Goal: Task Accomplishment & Management: Manage account settings

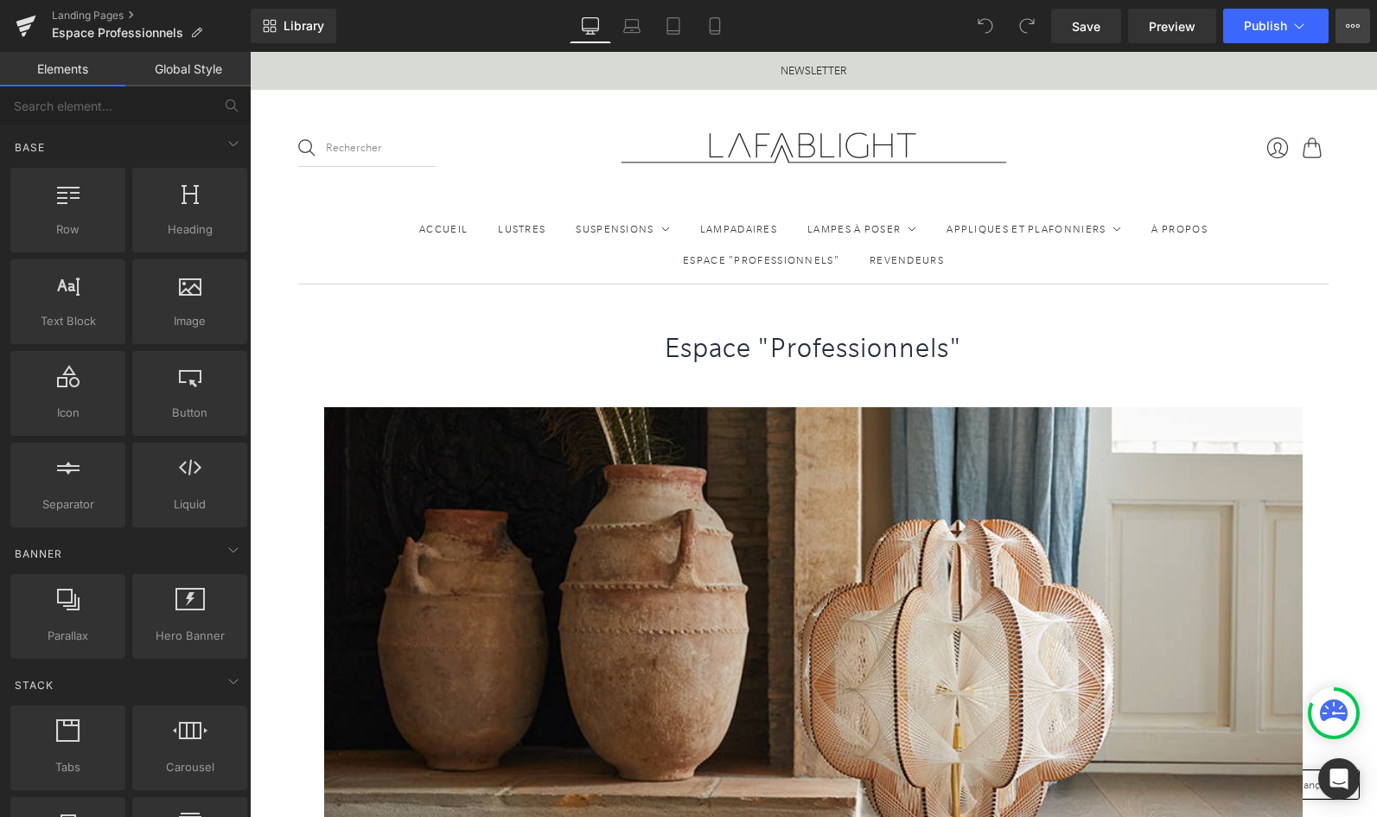
click at [1356, 29] on icon at bounding box center [1353, 26] width 14 height 14
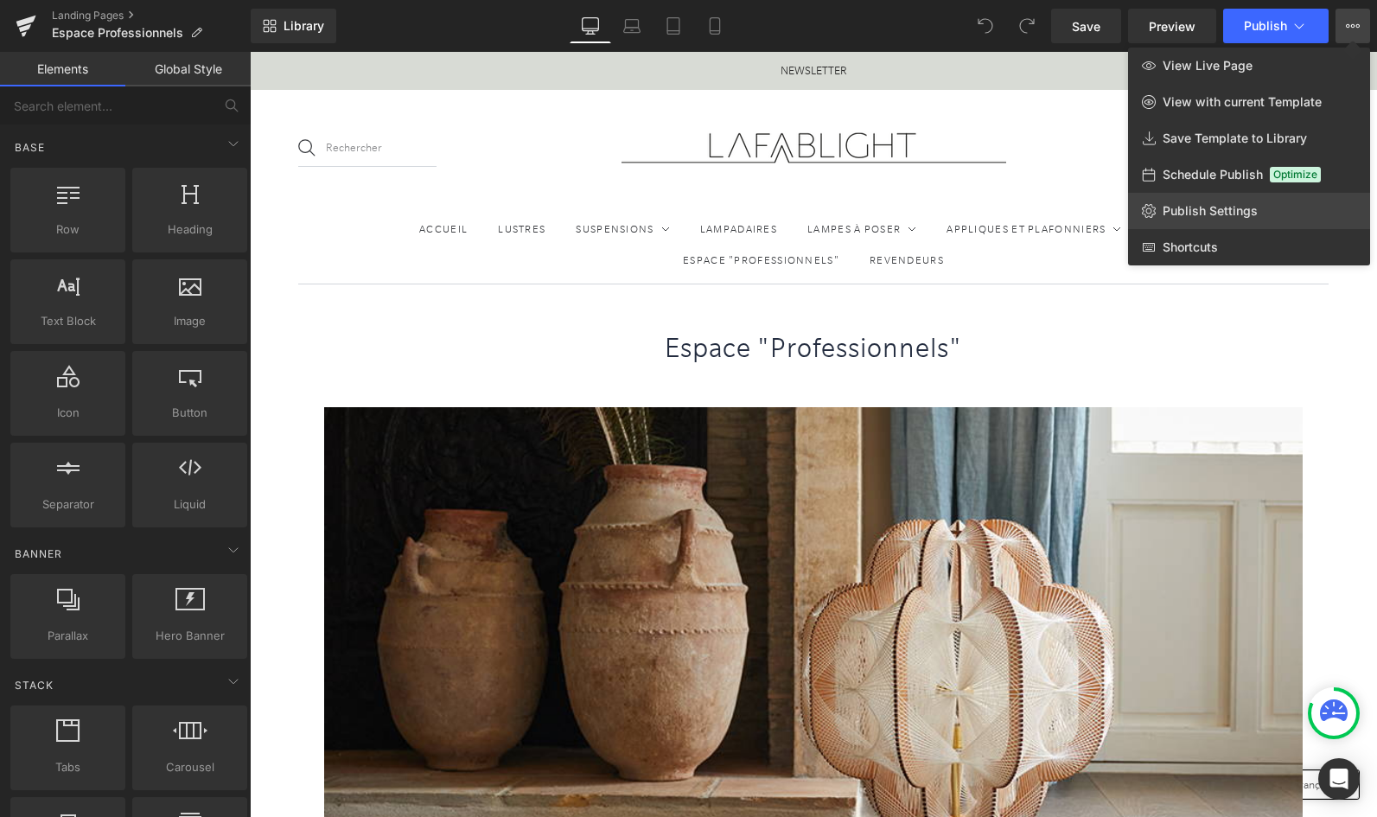
click at [1185, 212] on span "Publish Settings" at bounding box center [1210, 211] width 95 height 16
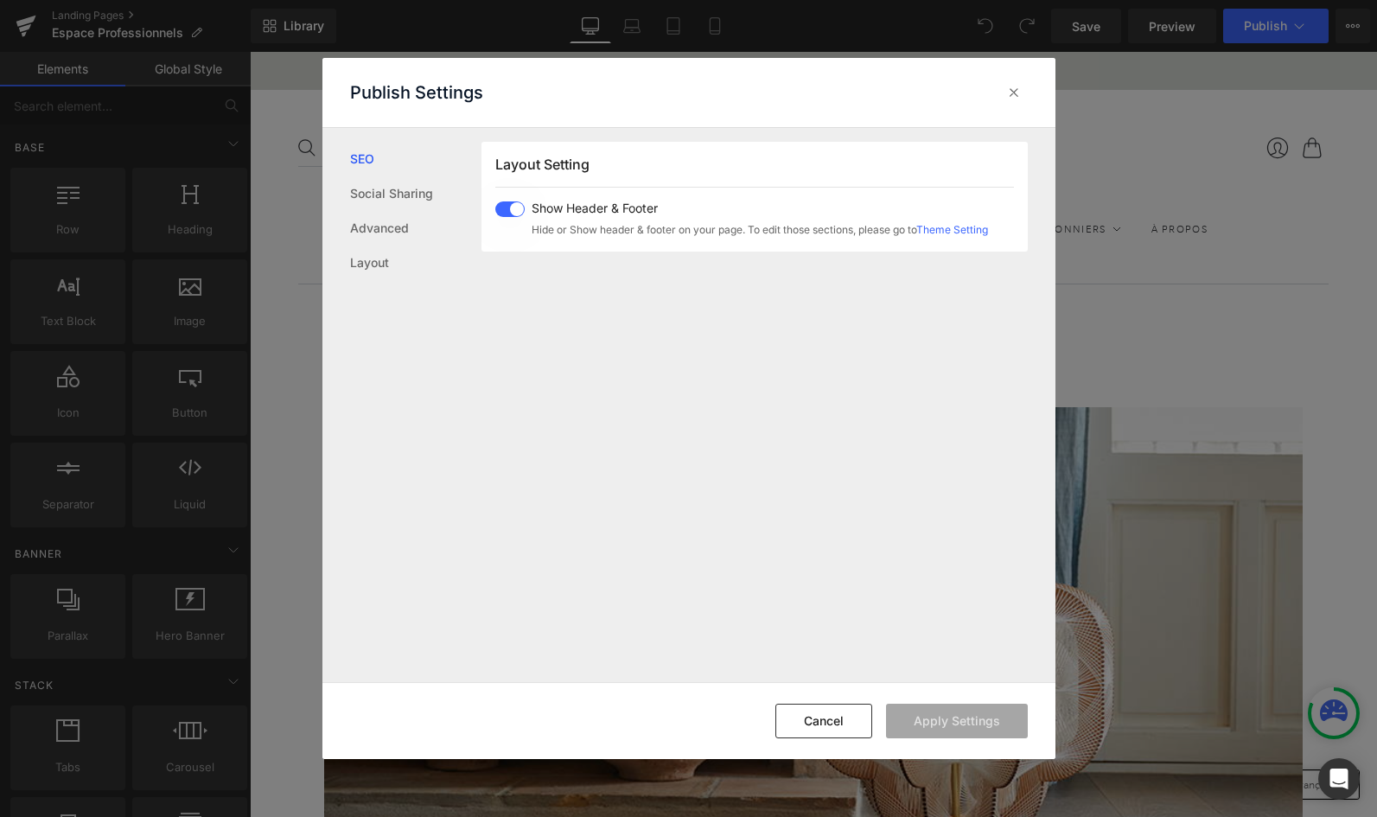
scroll to position [1031, 0]
click at [367, 223] on link "Advanced" at bounding box center [415, 228] width 131 height 35
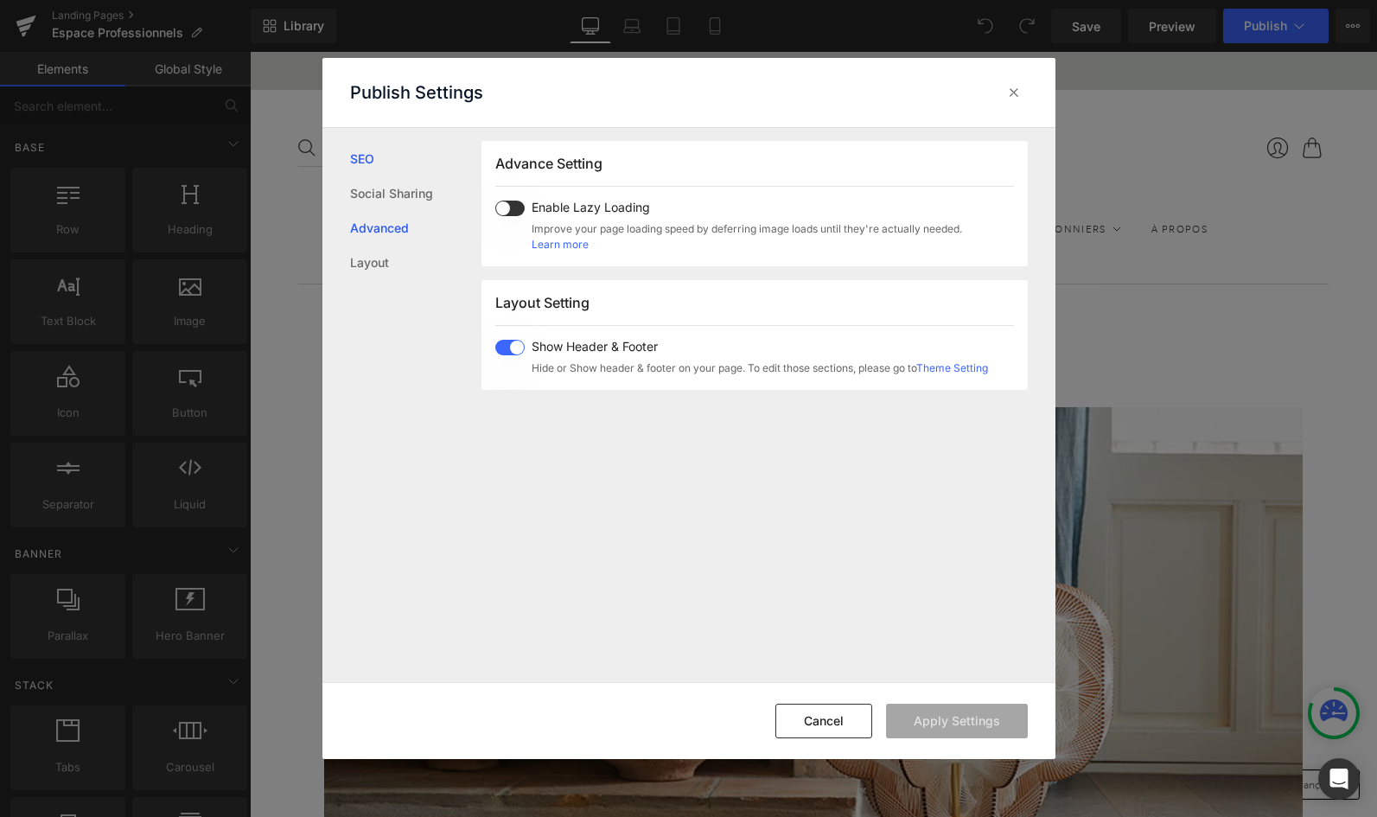
click at [363, 165] on link "SEO" at bounding box center [415, 159] width 131 height 35
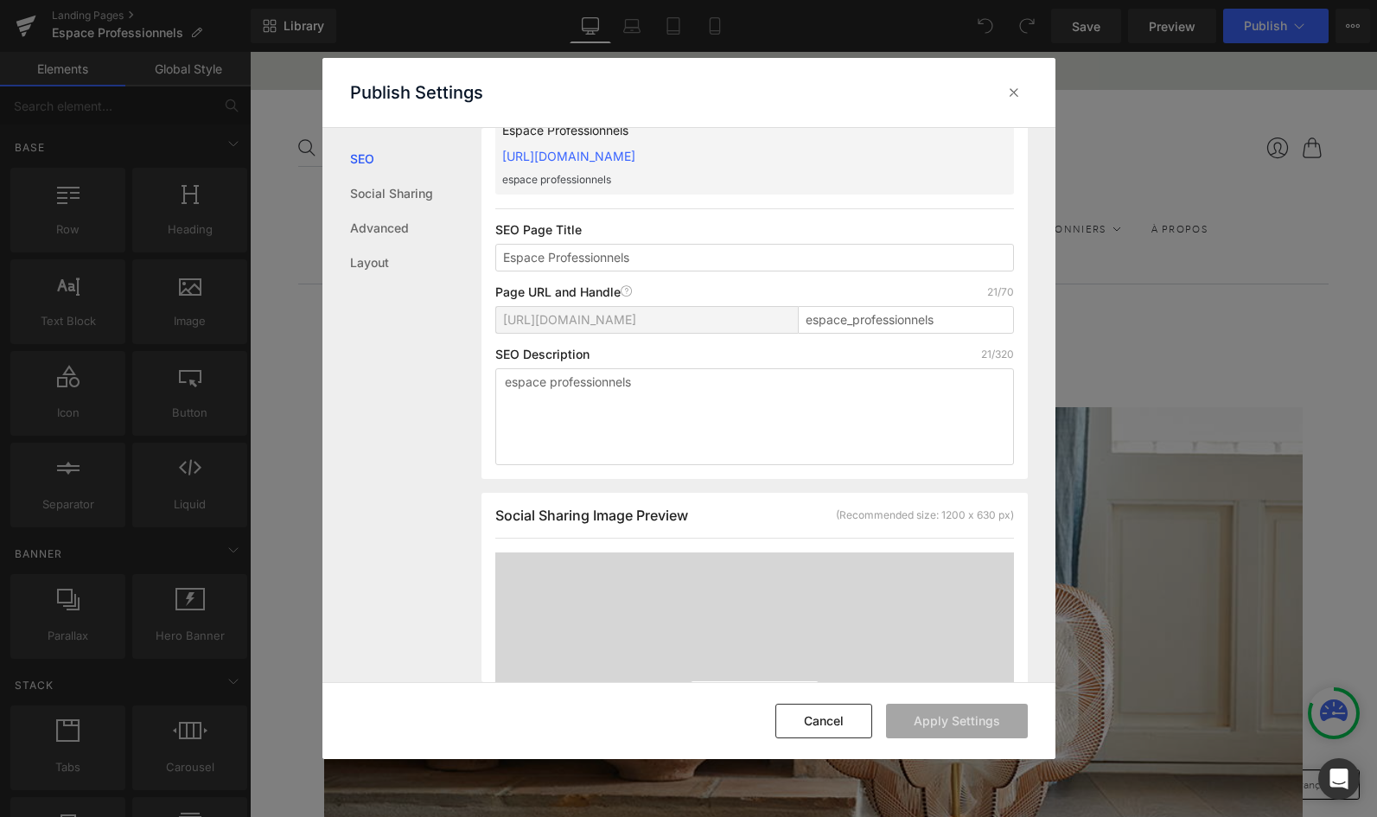
scroll to position [106, 0]
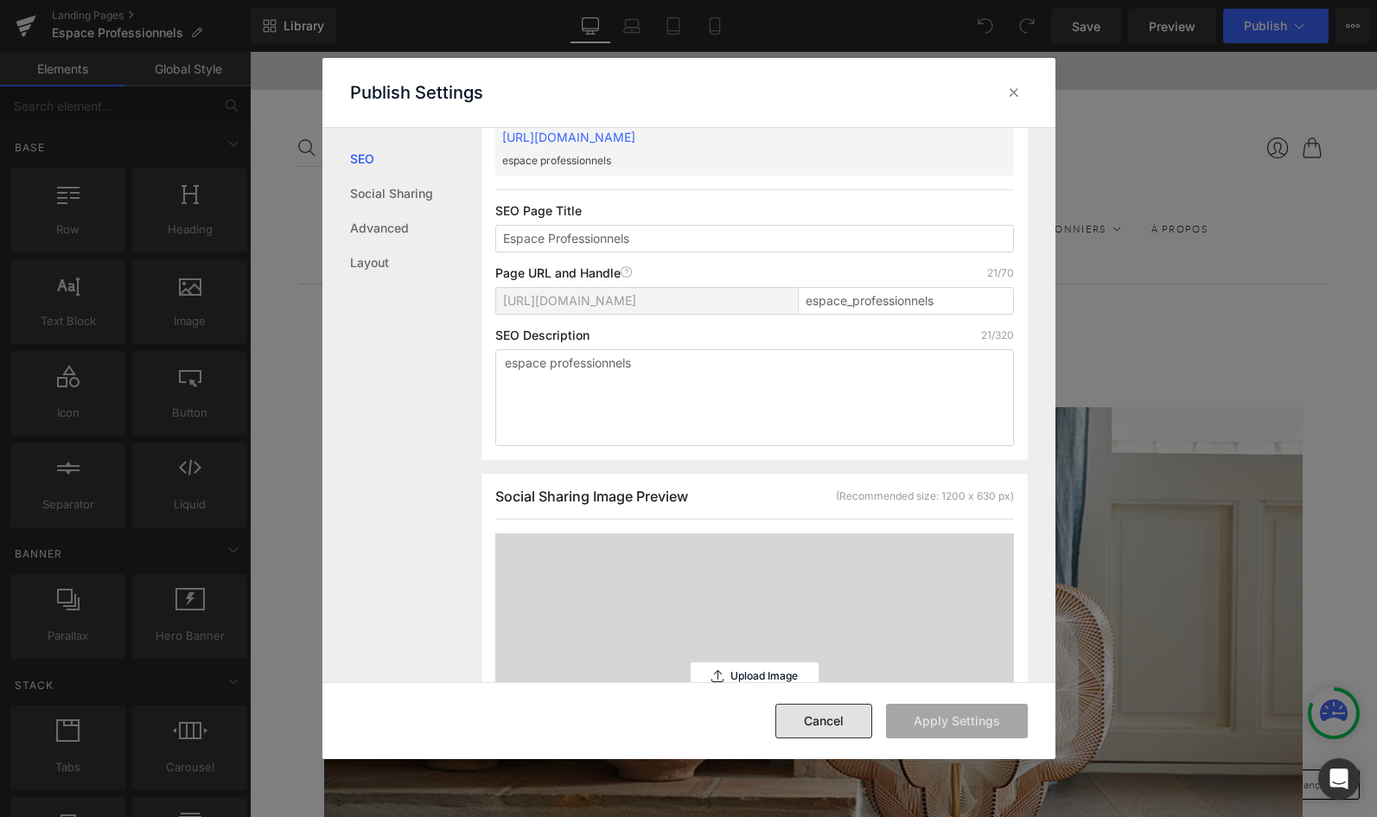
click at [837, 714] on button "Cancel" at bounding box center [824, 721] width 97 height 35
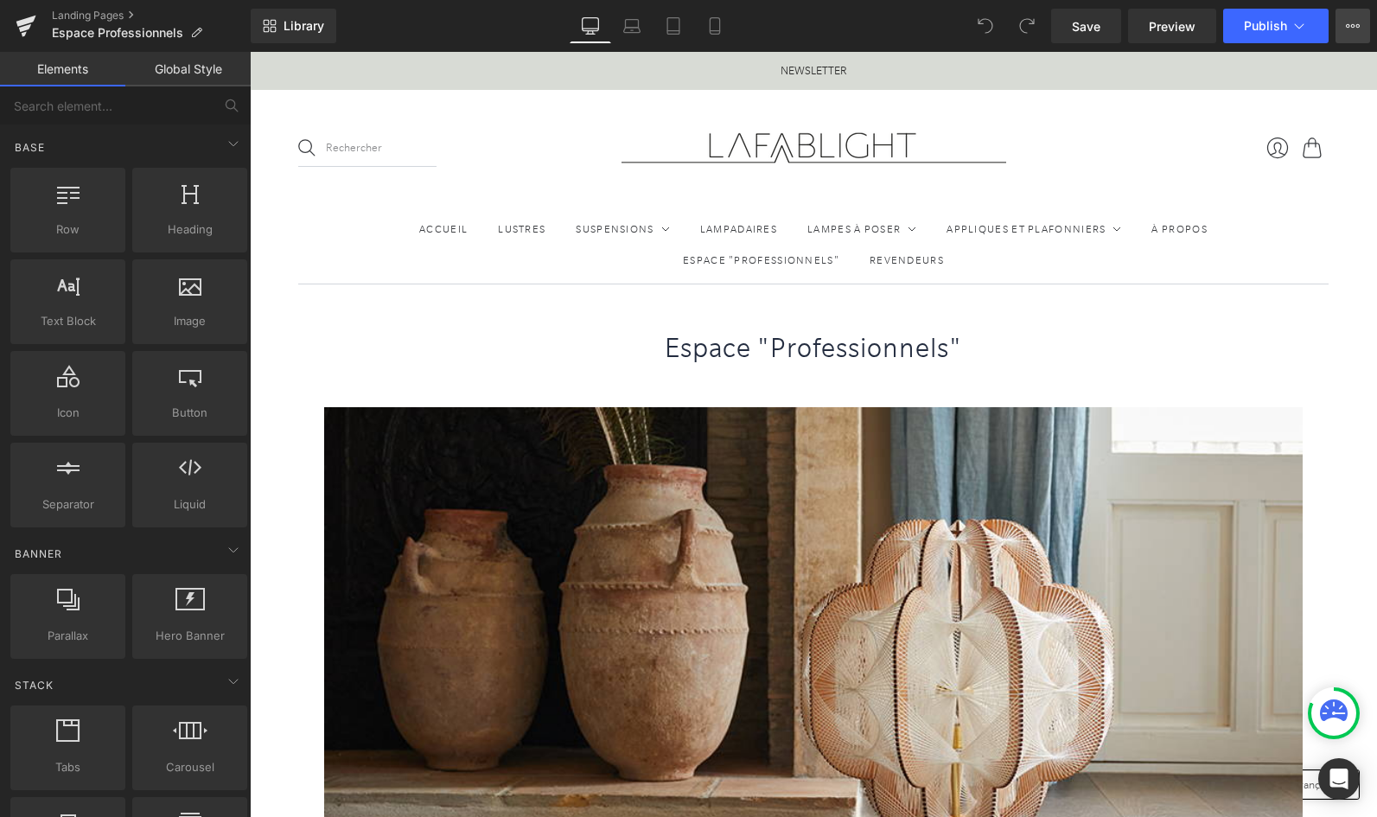
click at [1352, 25] on icon at bounding box center [1354, 25] width 4 height 3
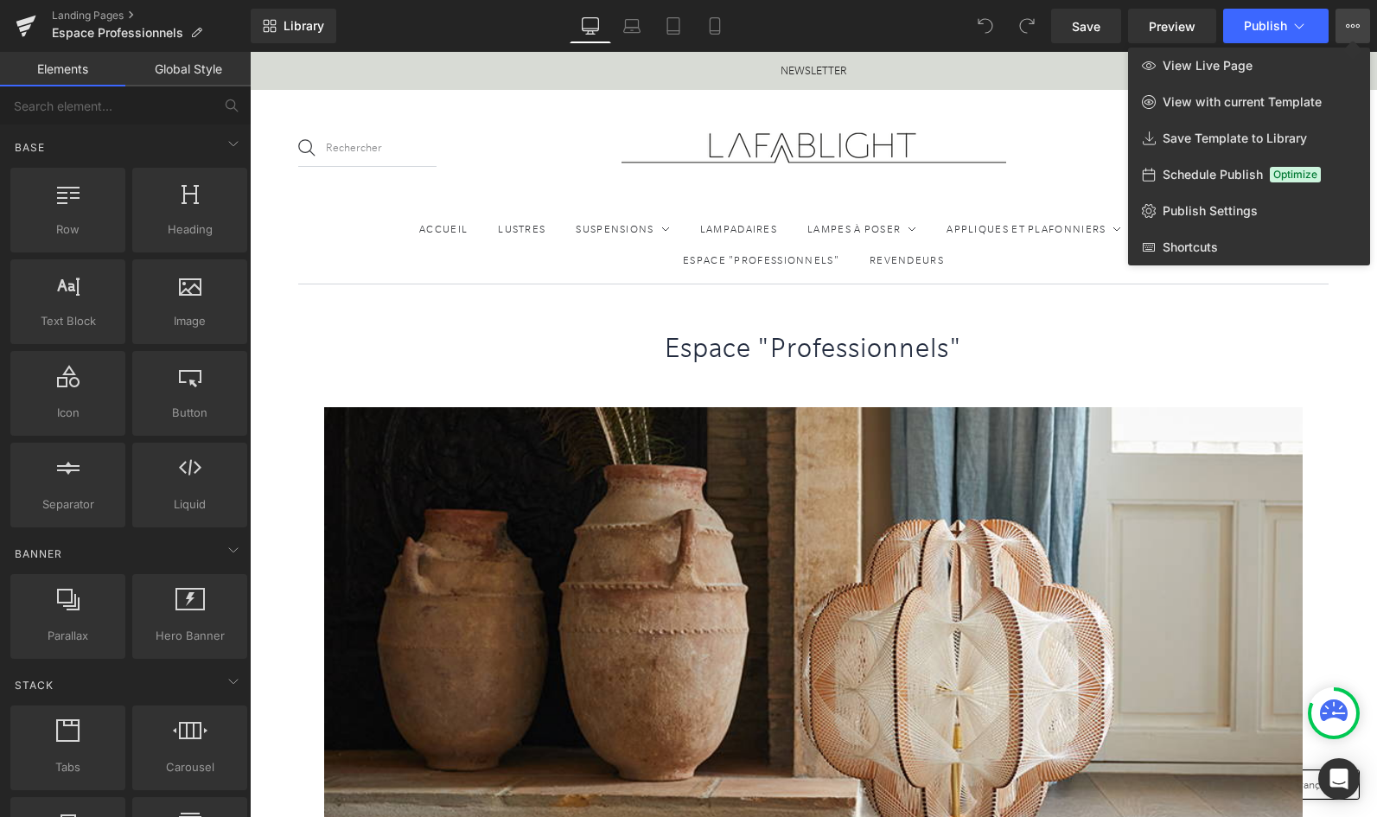
click at [1218, 307] on div at bounding box center [814, 434] width 1128 height 765
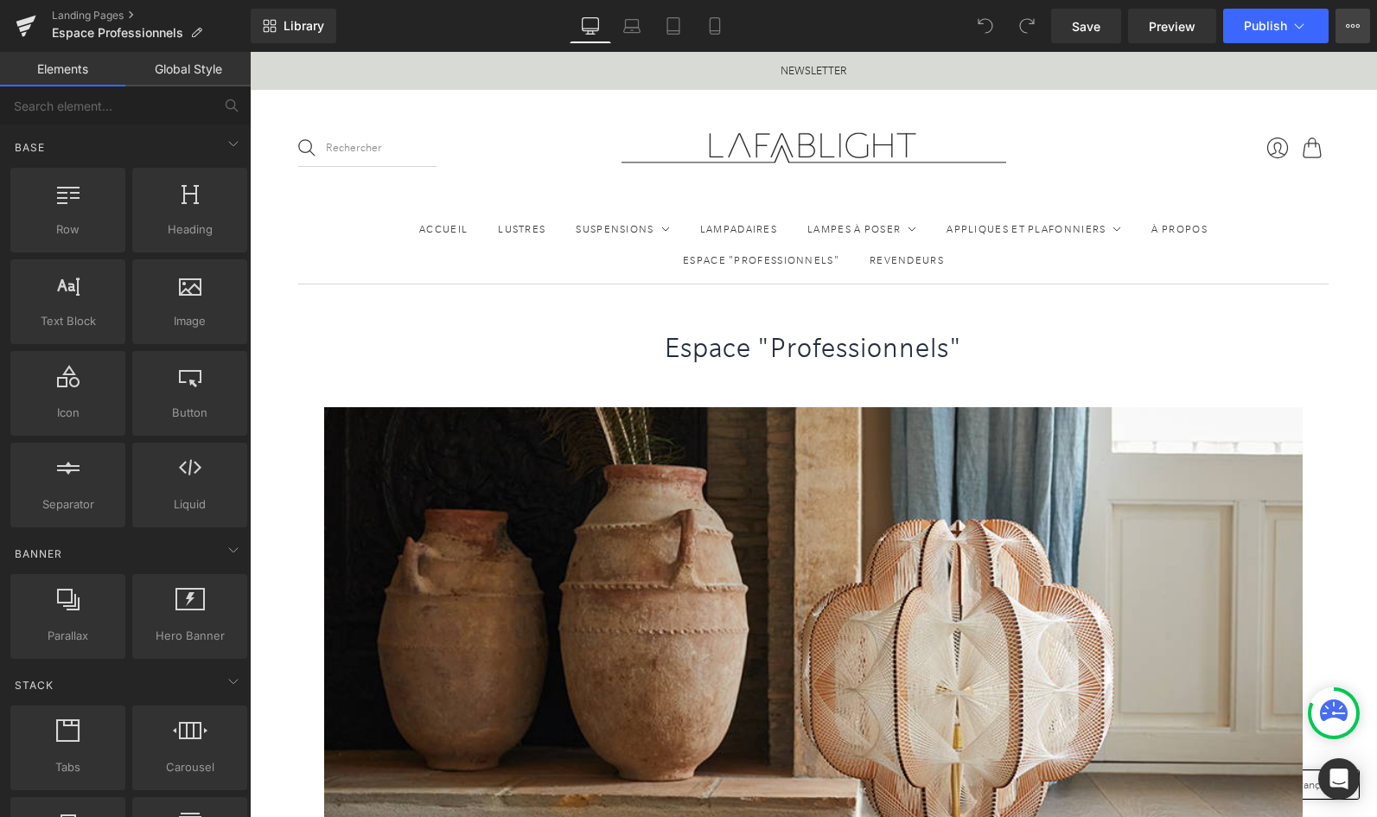
click at [1352, 27] on icon at bounding box center [1354, 25] width 4 height 3
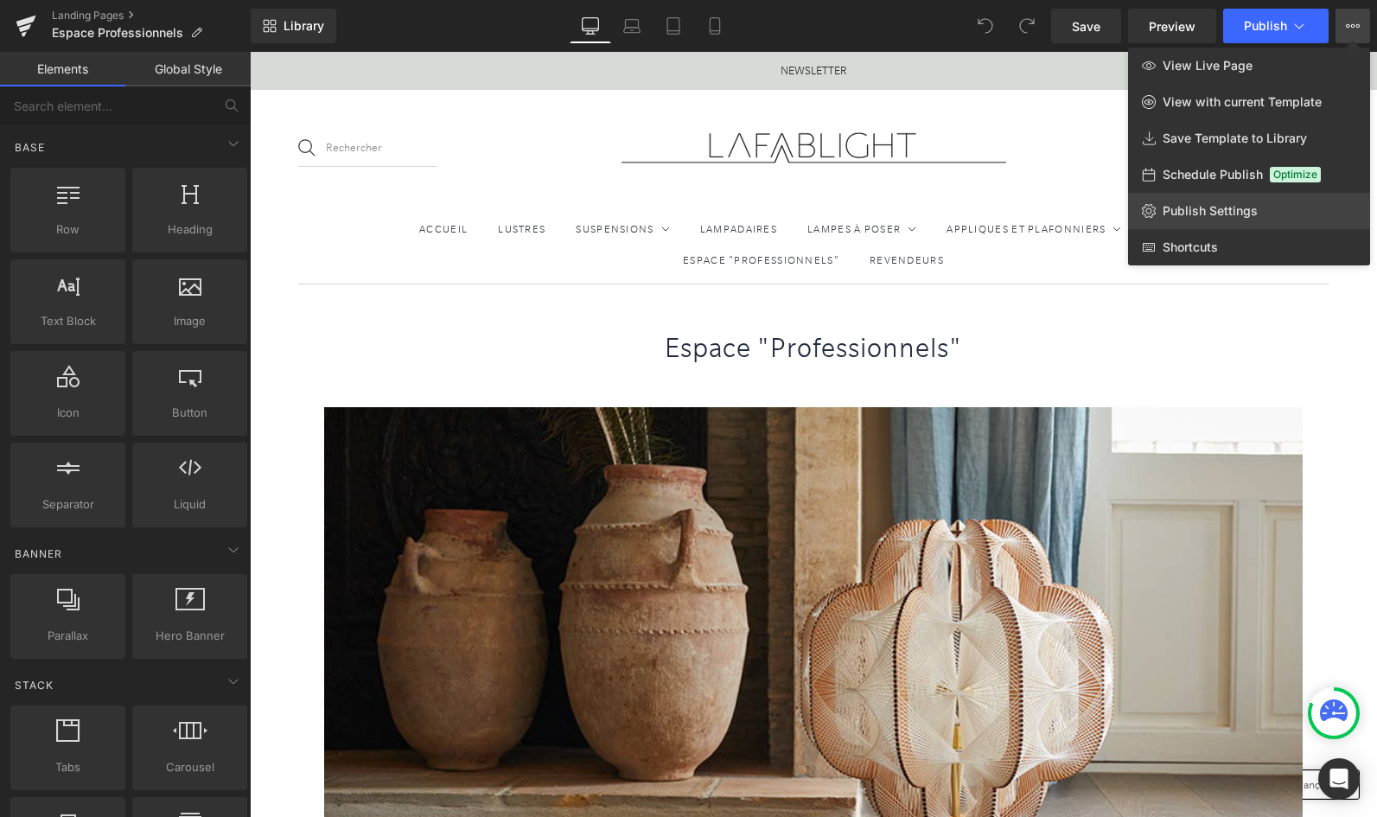
click at [1242, 208] on span "Publish Settings" at bounding box center [1210, 211] width 95 height 16
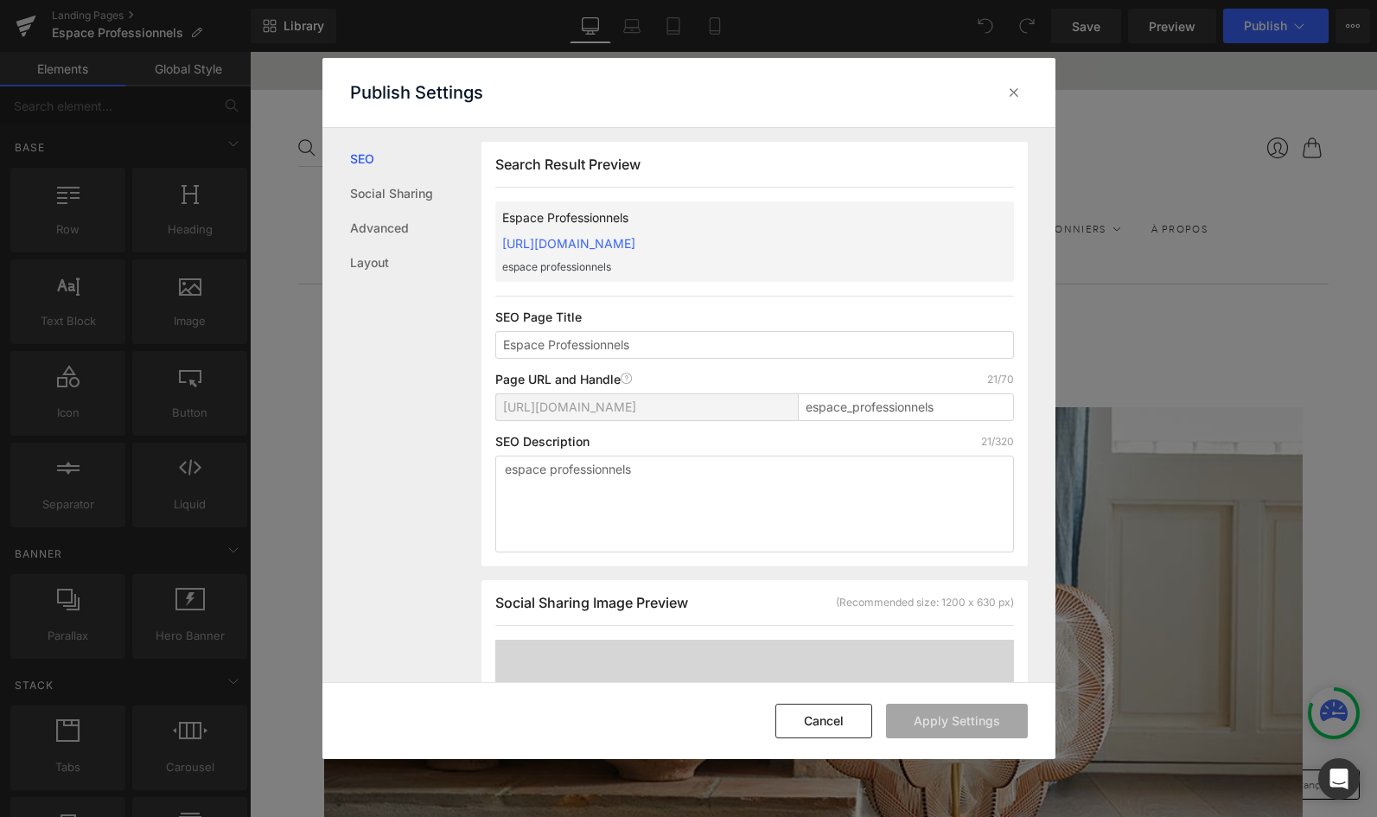
scroll to position [1, 0]
drag, startPoint x: 906, startPoint y: 248, endPoint x: 483, endPoint y: 236, distance: 423.0
click at [483, 236] on div "Search Result Preview Espace Professionnels https://onofflight.myshopify.com/pa…" at bounding box center [755, 353] width 546 height 425
click at [807, 731] on button "Cancel" at bounding box center [824, 721] width 97 height 35
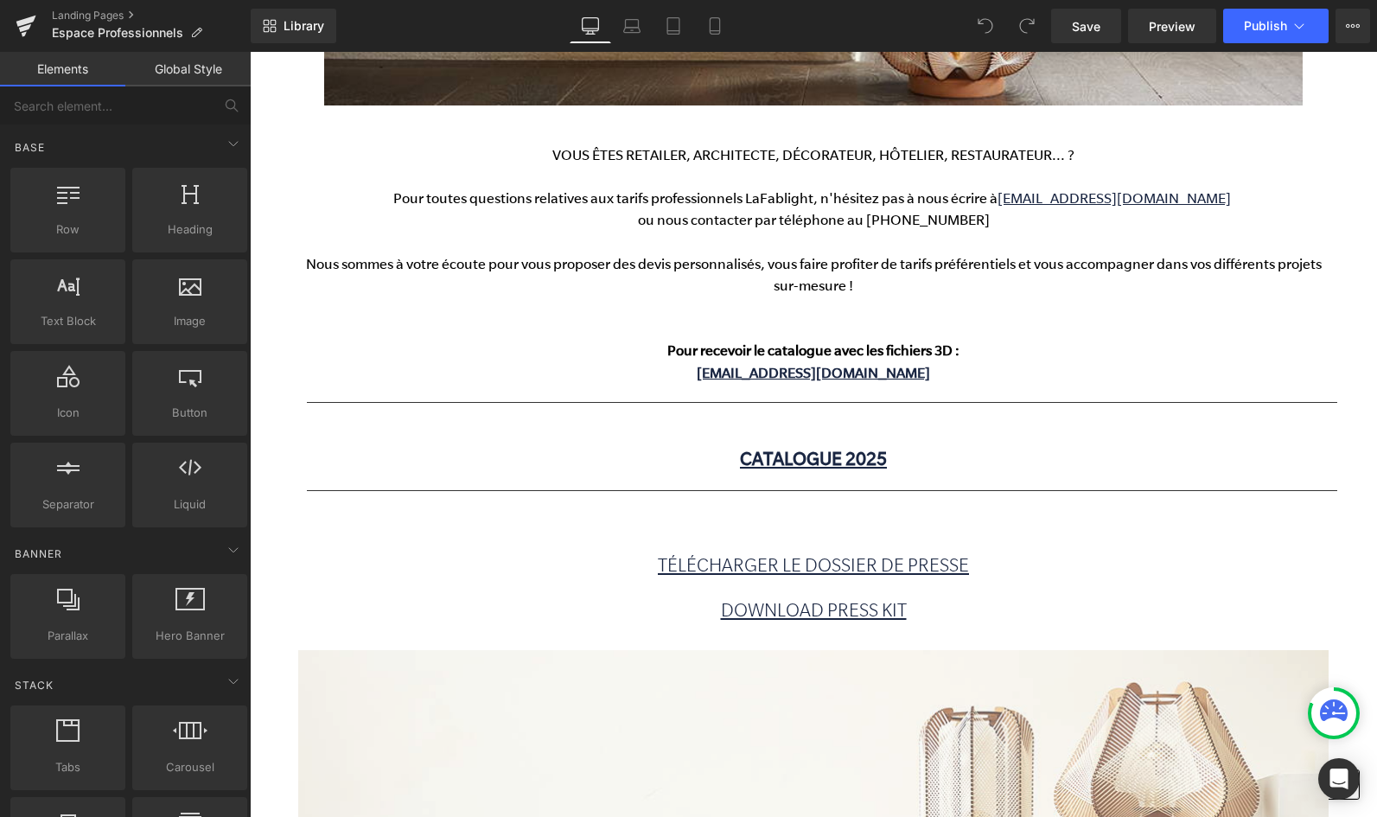
scroll to position [784, 0]
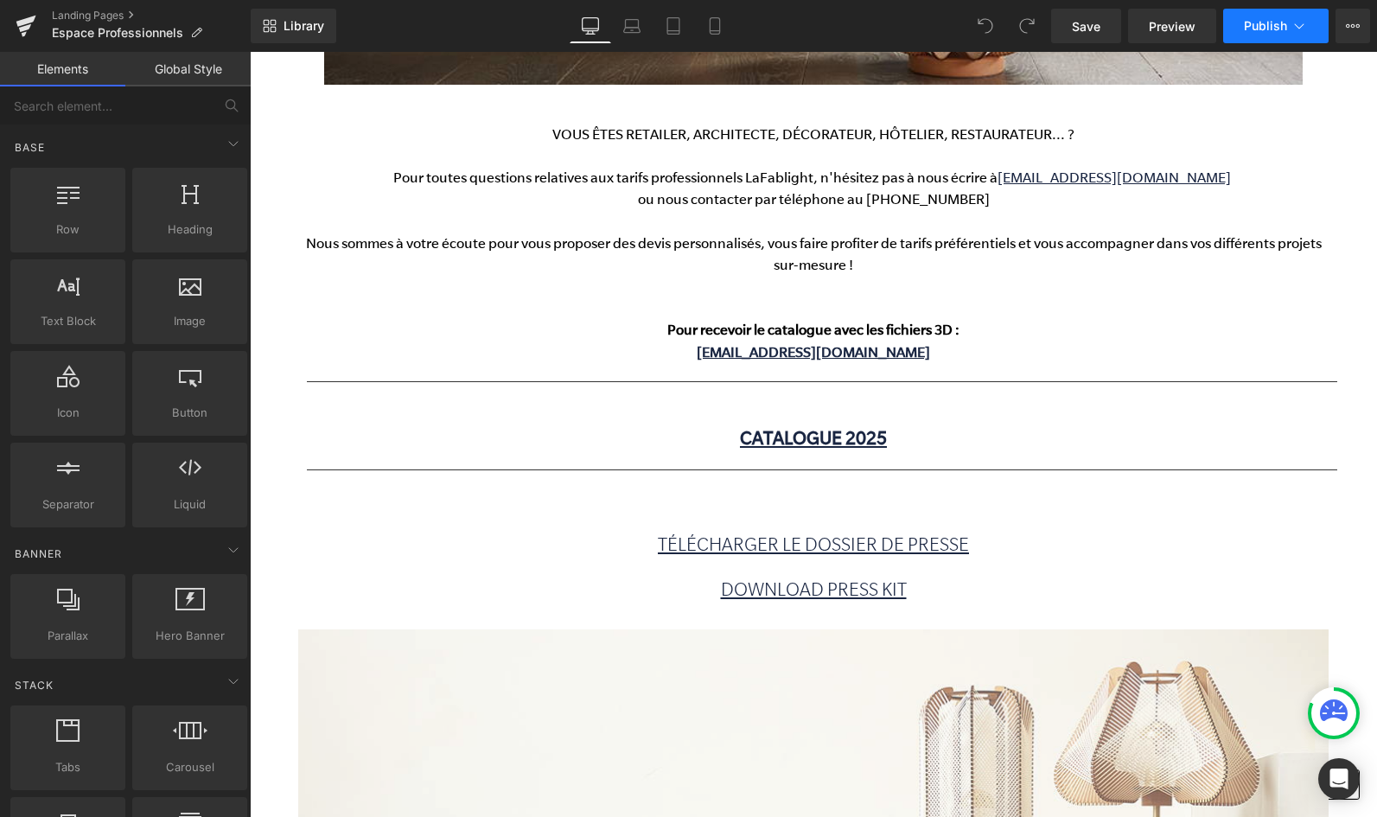
click at [1259, 30] on span "Publish" at bounding box center [1265, 26] width 43 height 14
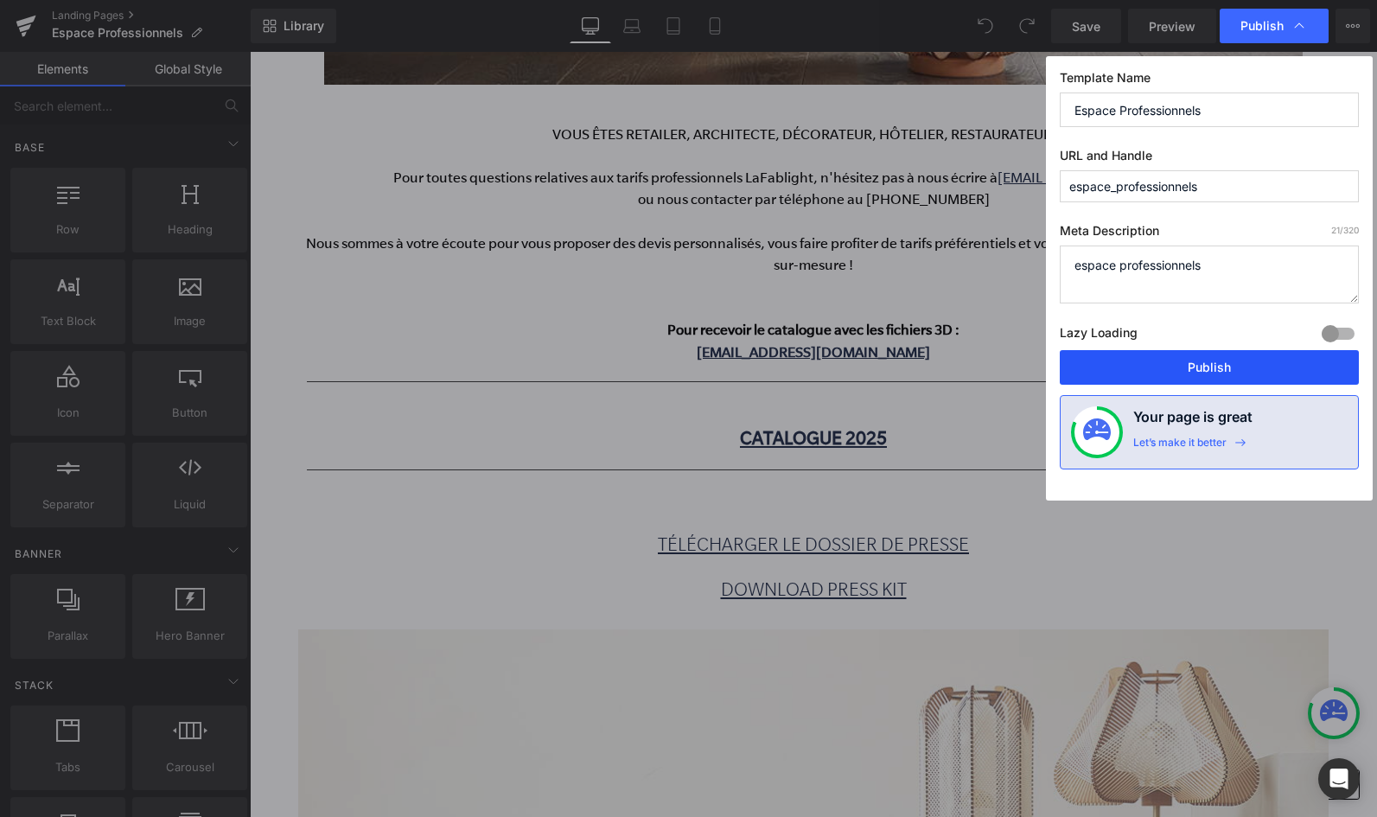
click at [1209, 369] on button "Publish" at bounding box center [1209, 367] width 299 height 35
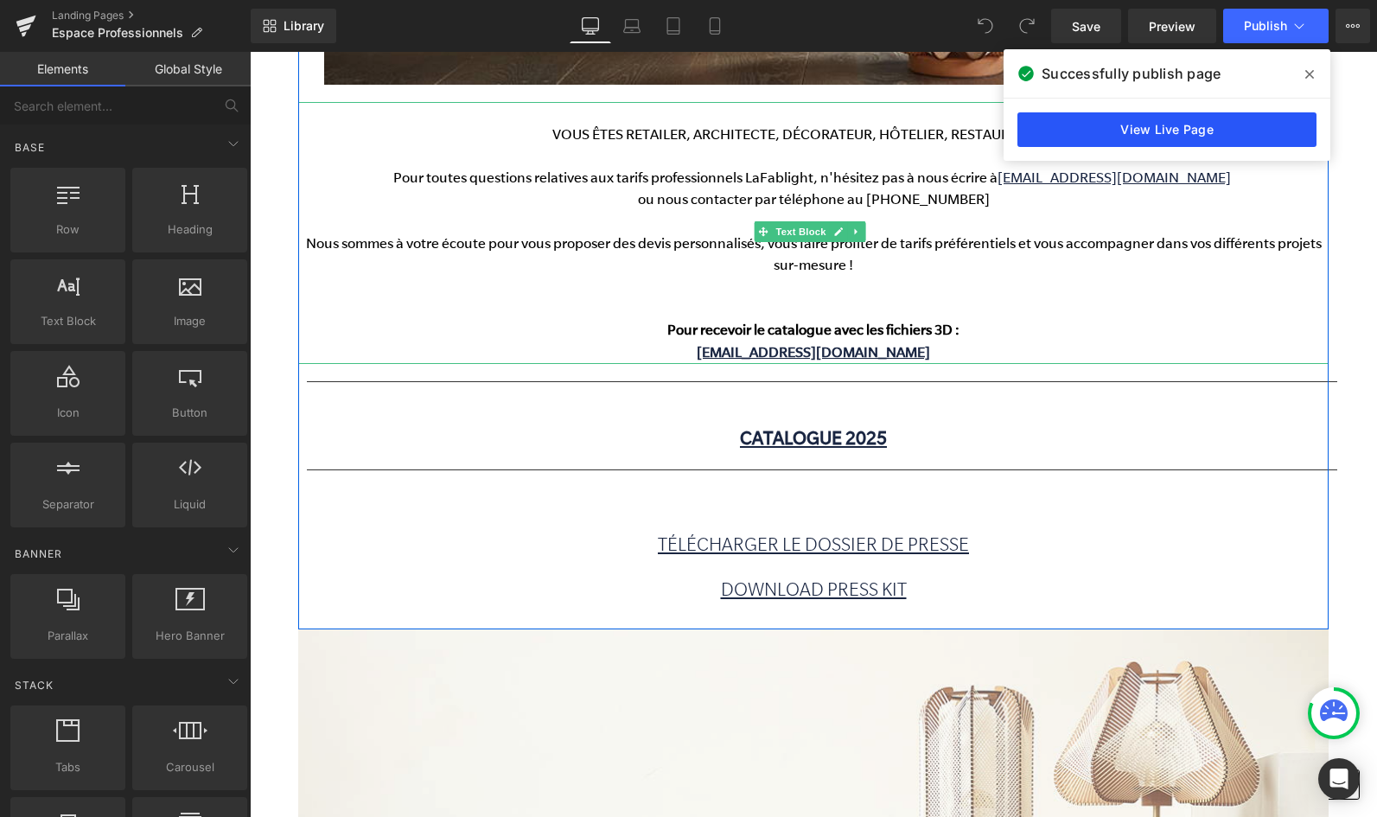
click at [1094, 125] on link "View Live Page" at bounding box center [1167, 129] width 299 height 35
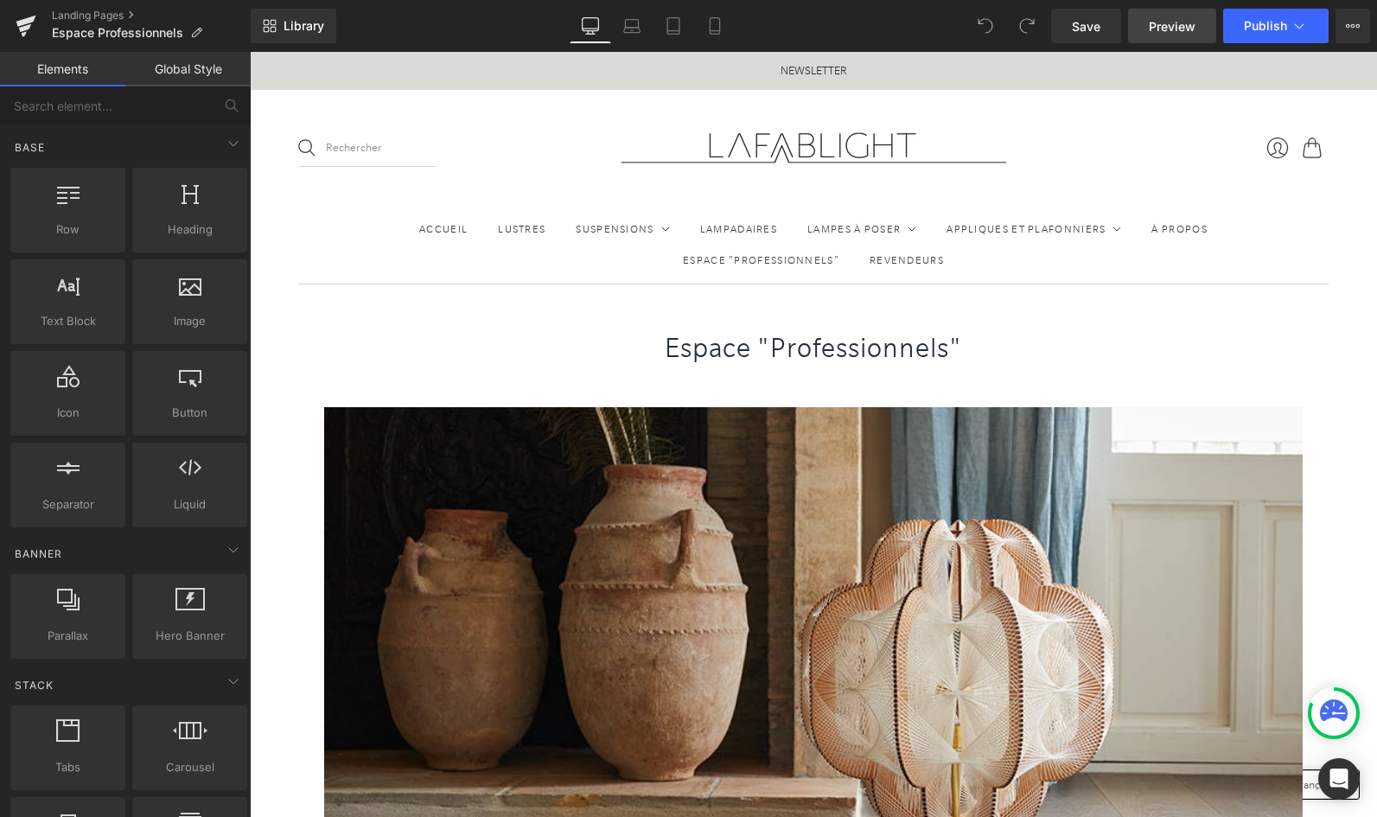
click at [1185, 29] on span "Preview" at bounding box center [1172, 26] width 47 height 18
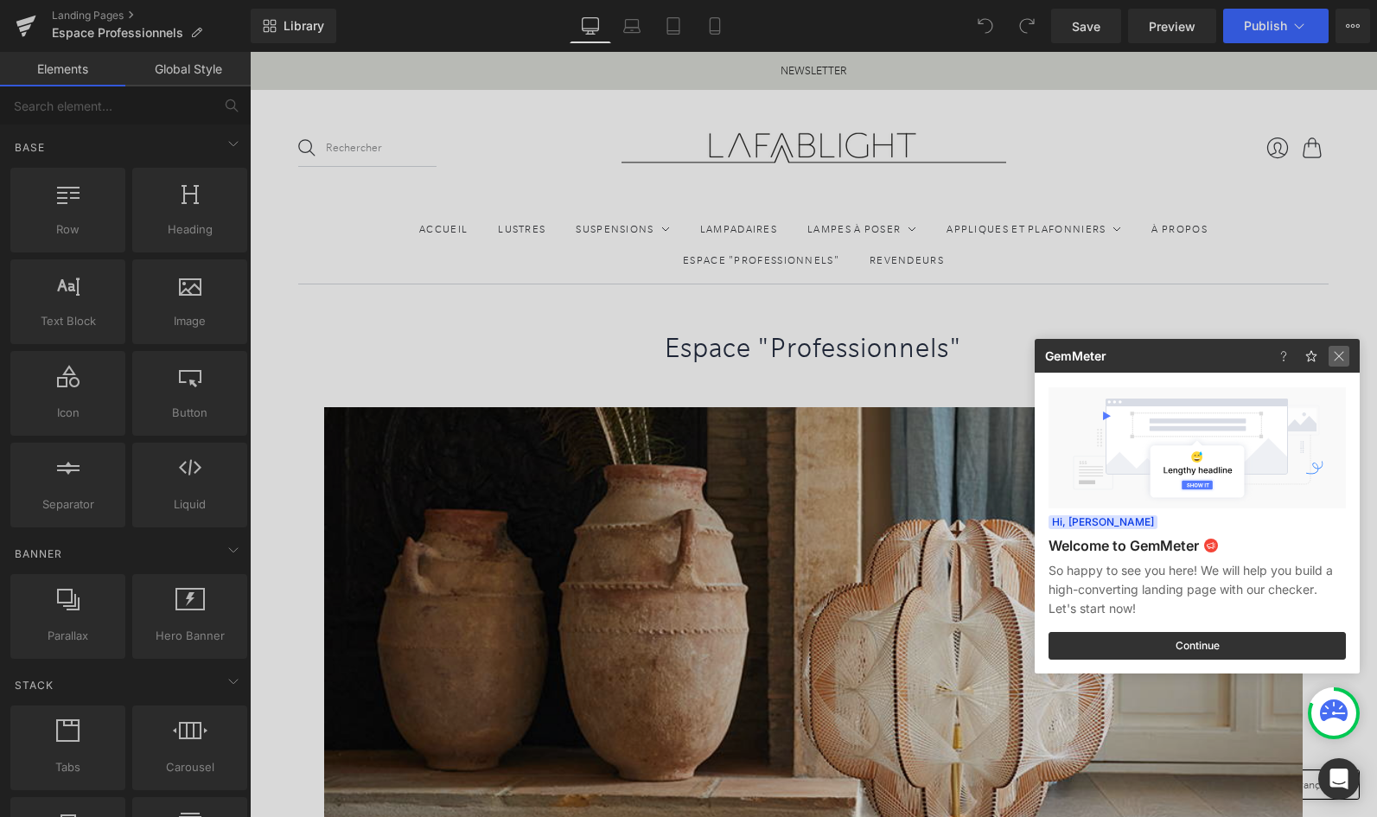
click at [1344, 357] on img at bounding box center [1339, 356] width 21 height 21
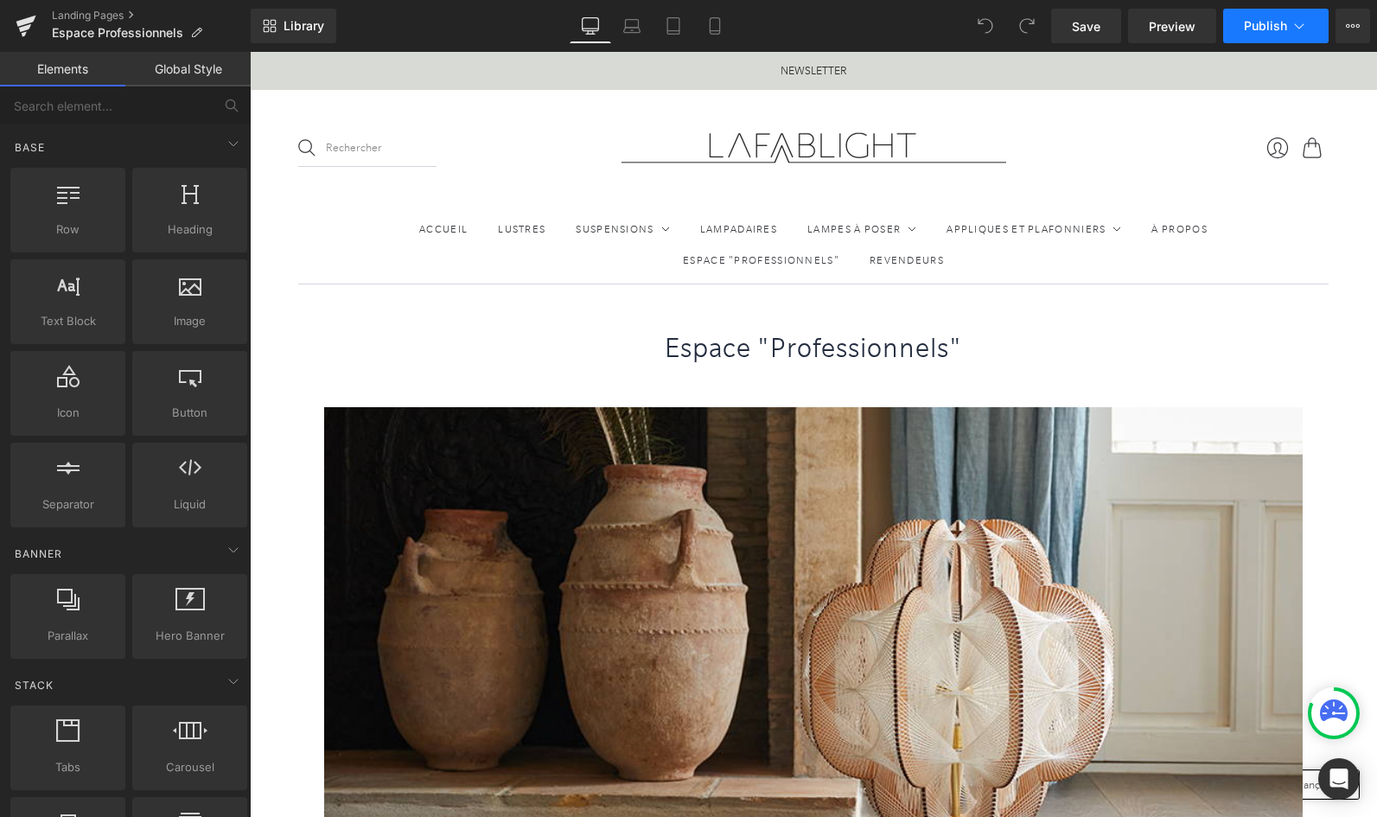
click at [1314, 26] on button "Publish" at bounding box center [1276, 26] width 105 height 35
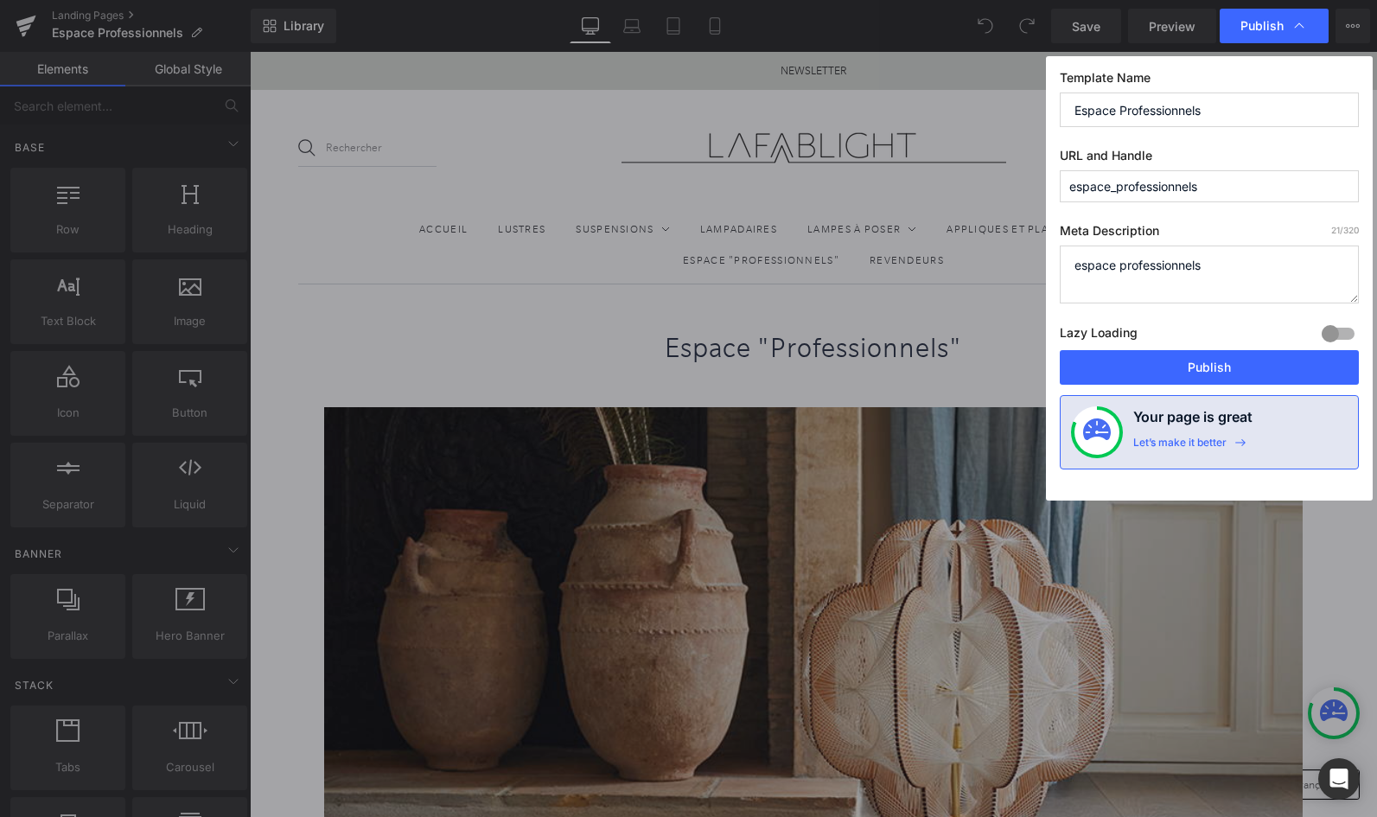
drag, startPoint x: 1227, startPoint y: 198, endPoint x: 1054, endPoint y: 178, distance: 174.1
click at [1052, 178] on div "Template Name Espace Professionnels URL and Handle espace_professionnels Meta D…" at bounding box center [1209, 278] width 327 height 444
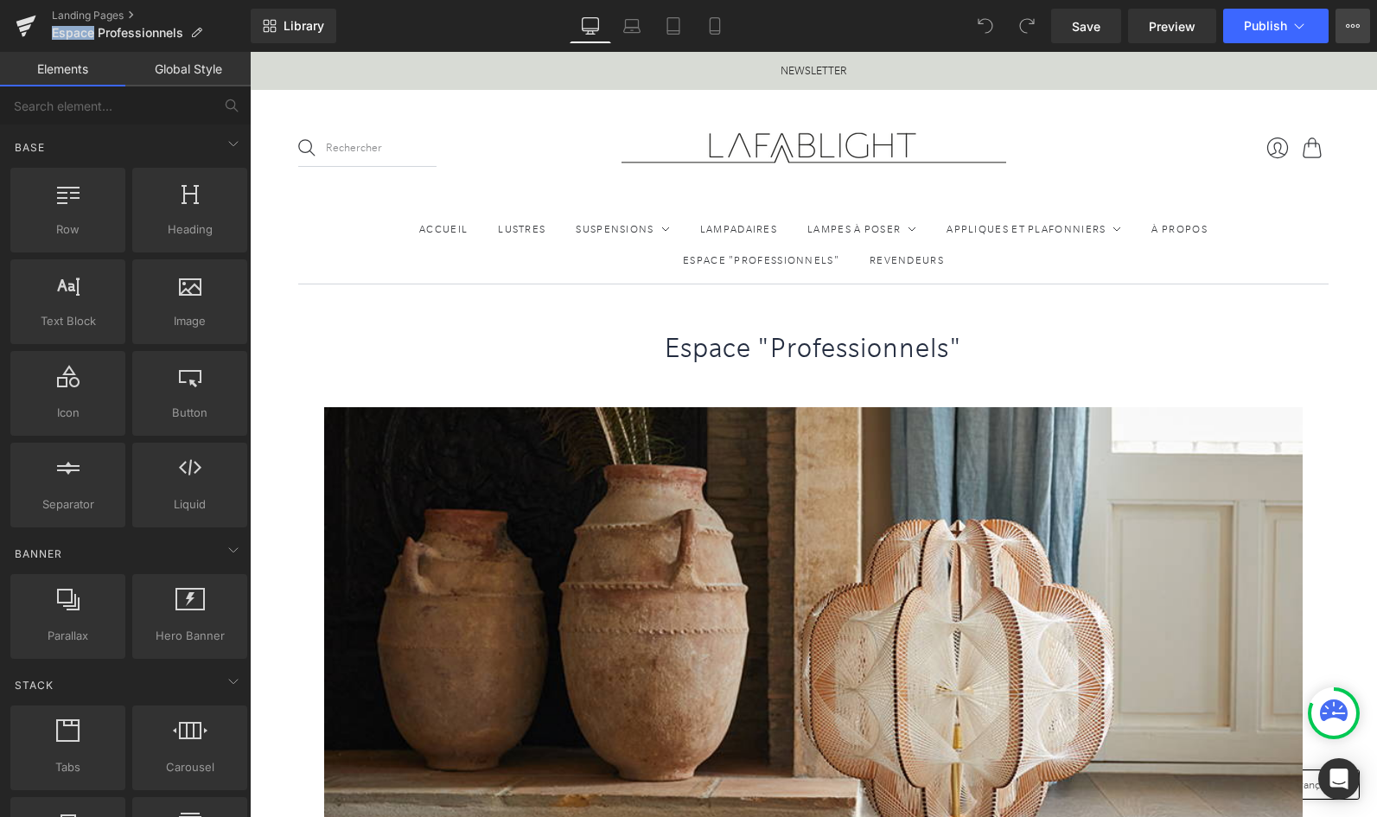
click at [1357, 22] on icon at bounding box center [1353, 26] width 14 height 14
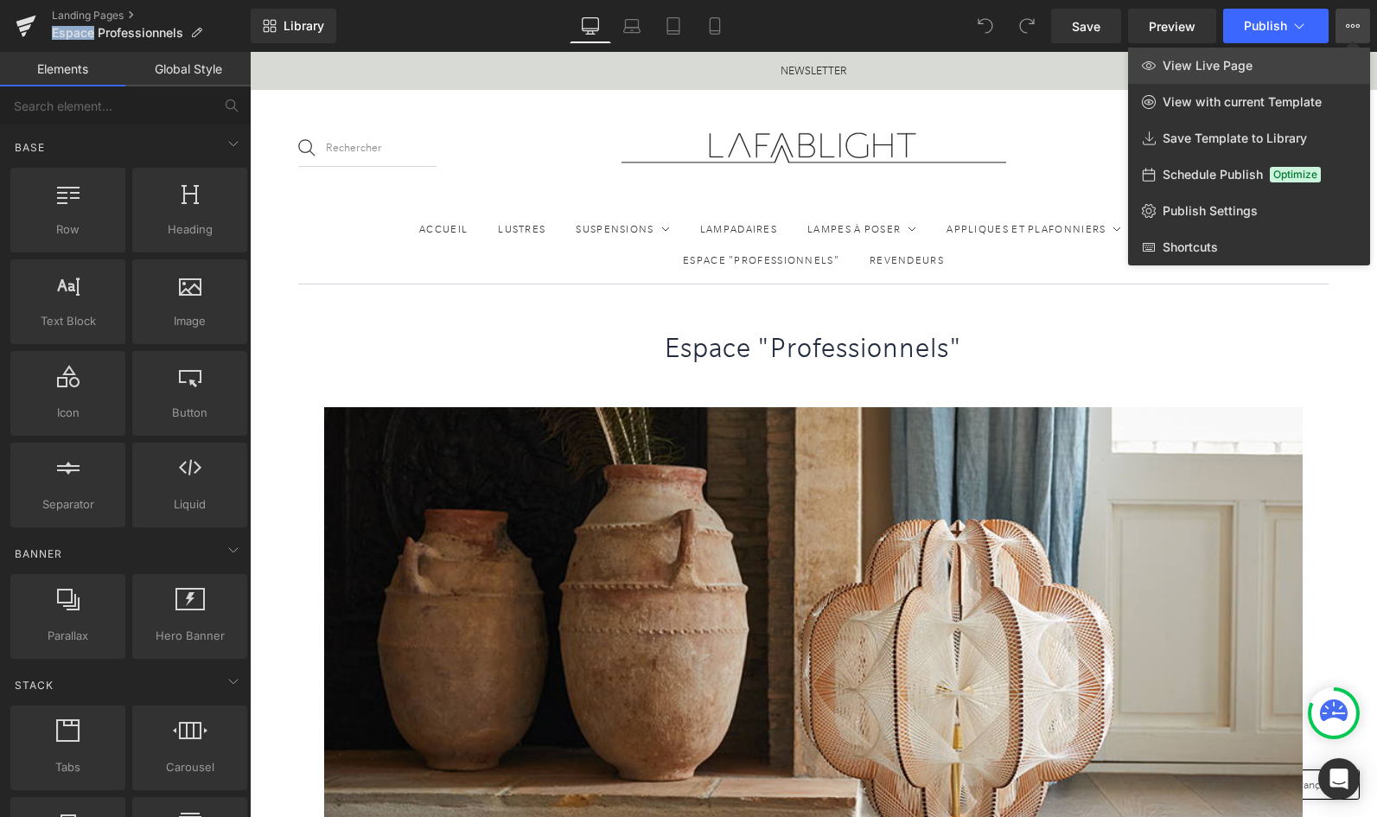
click at [1186, 68] on span "View Live Page" at bounding box center [1208, 66] width 90 height 16
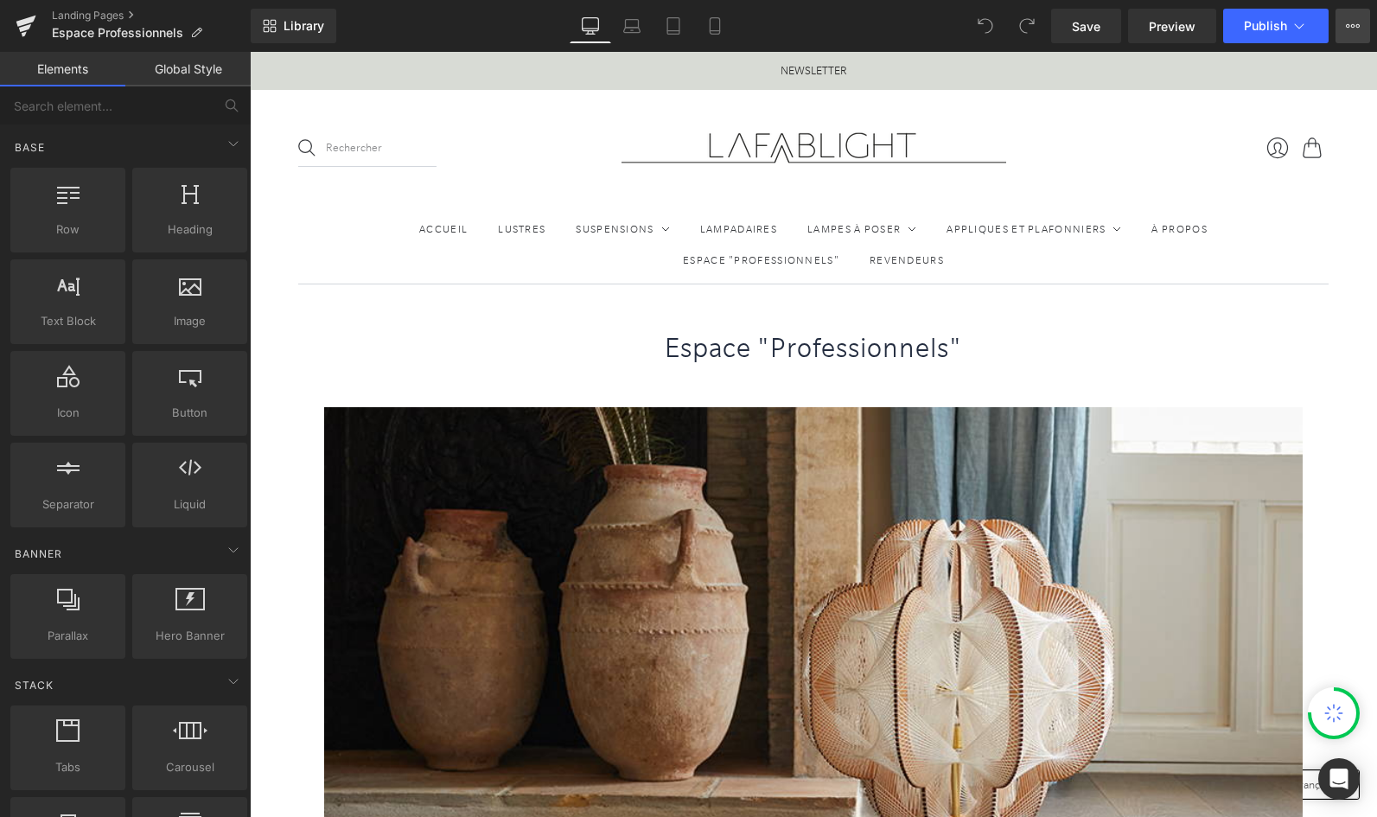
click at [1351, 29] on icon at bounding box center [1353, 26] width 14 height 14
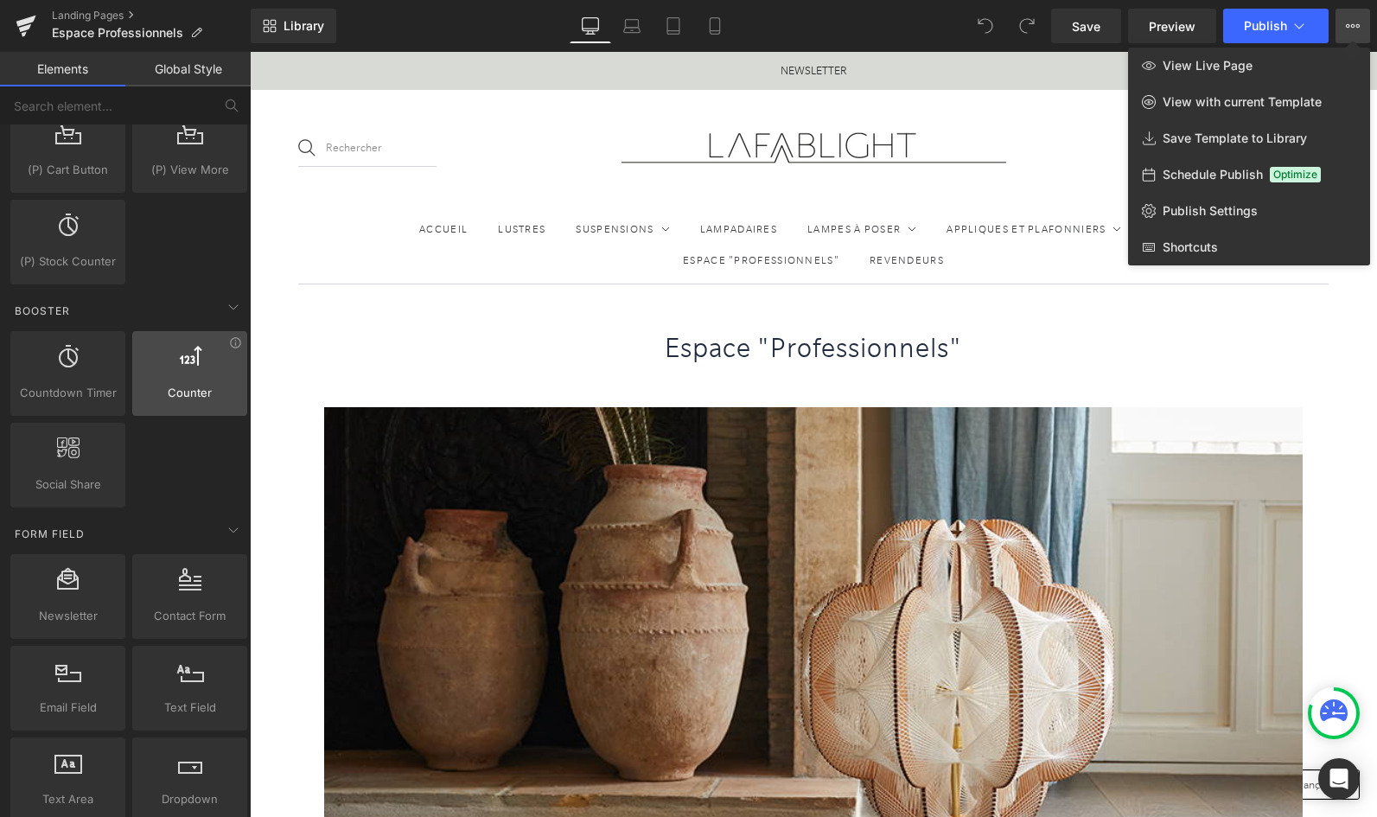
scroll to position [2086, 0]
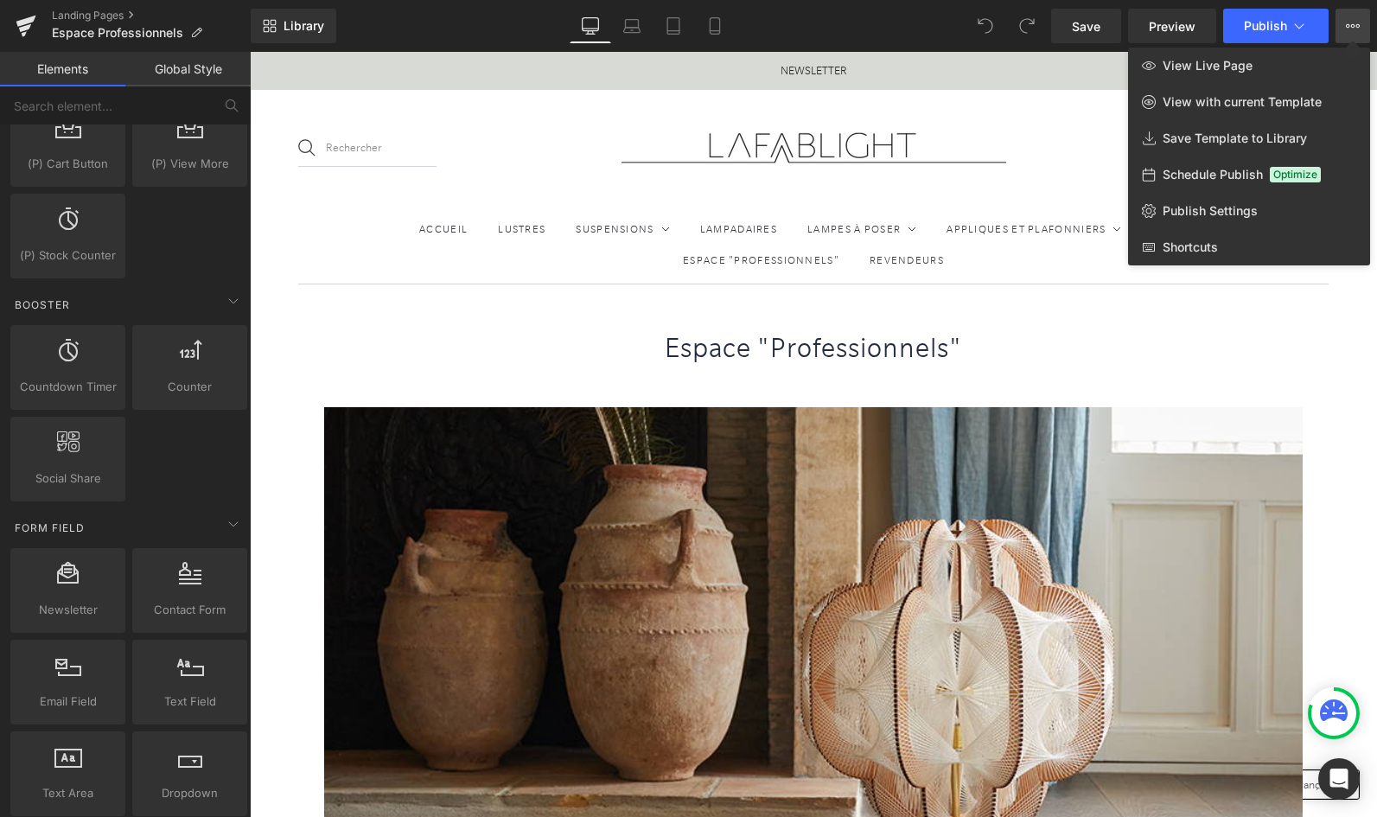
click at [1349, 21] on icon at bounding box center [1353, 26] width 14 height 14
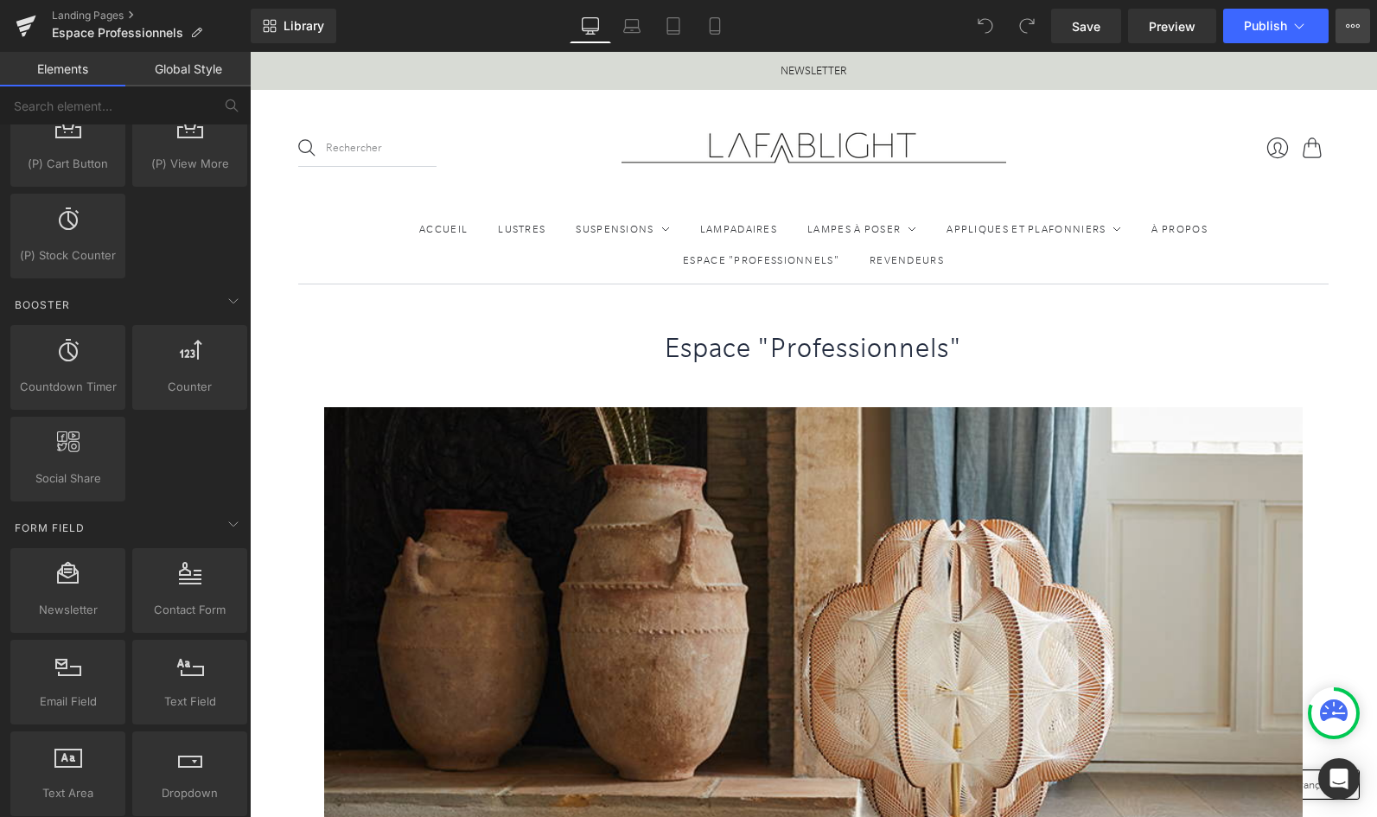
click at [1358, 24] on icon at bounding box center [1359, 25] width 4 height 3
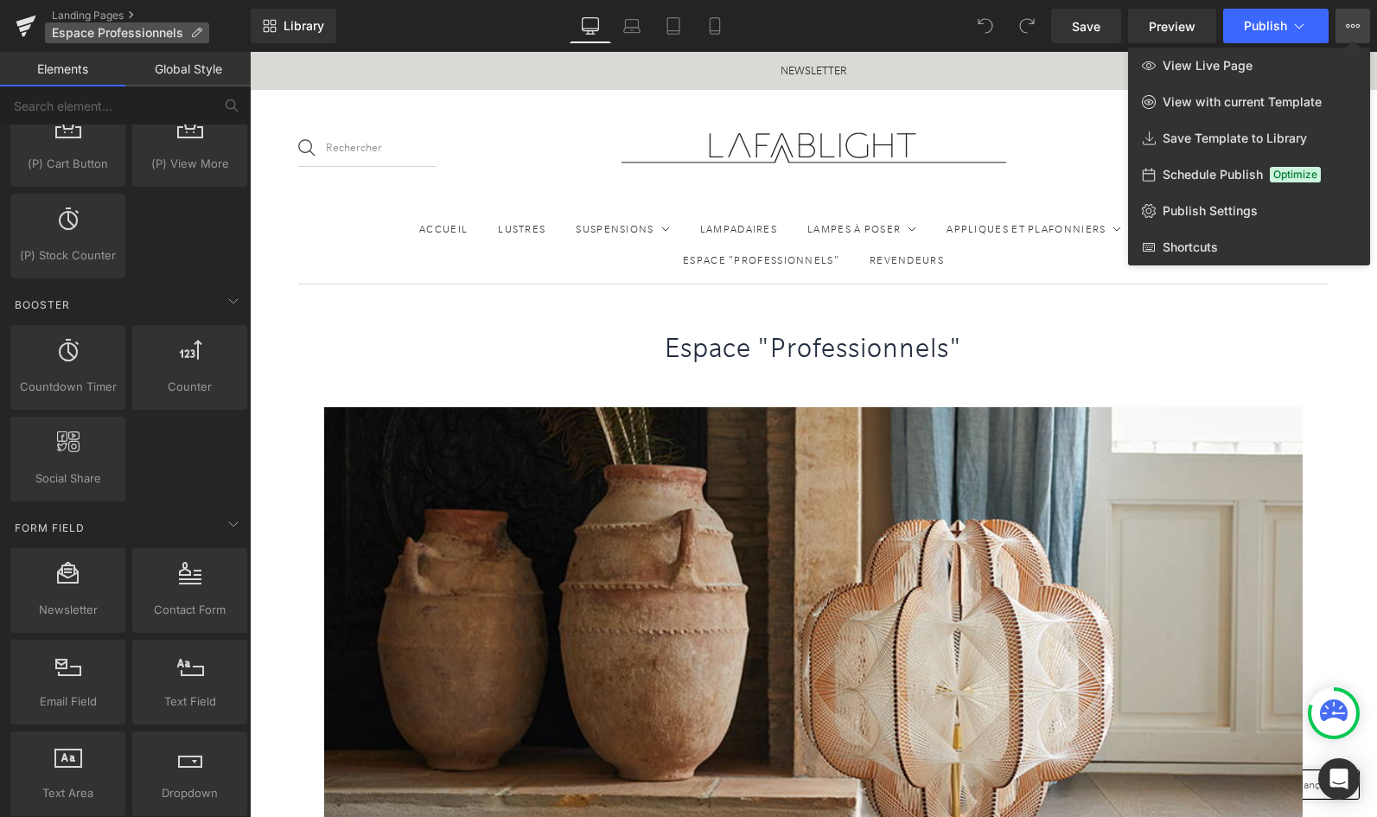
click at [68, 38] on span "Espace Professionnels" at bounding box center [117, 33] width 131 height 14
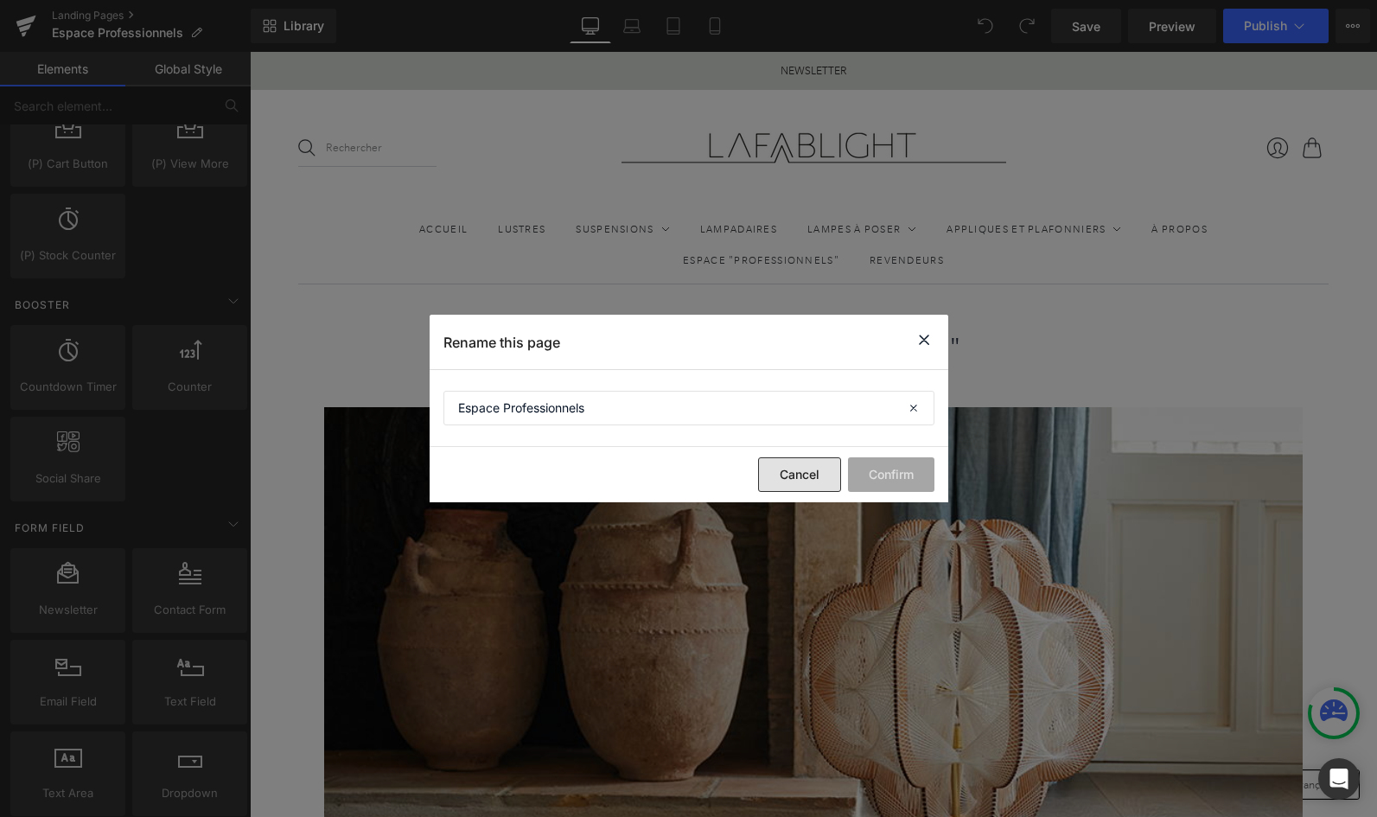
click at [782, 481] on button "Cancel" at bounding box center [799, 474] width 83 height 35
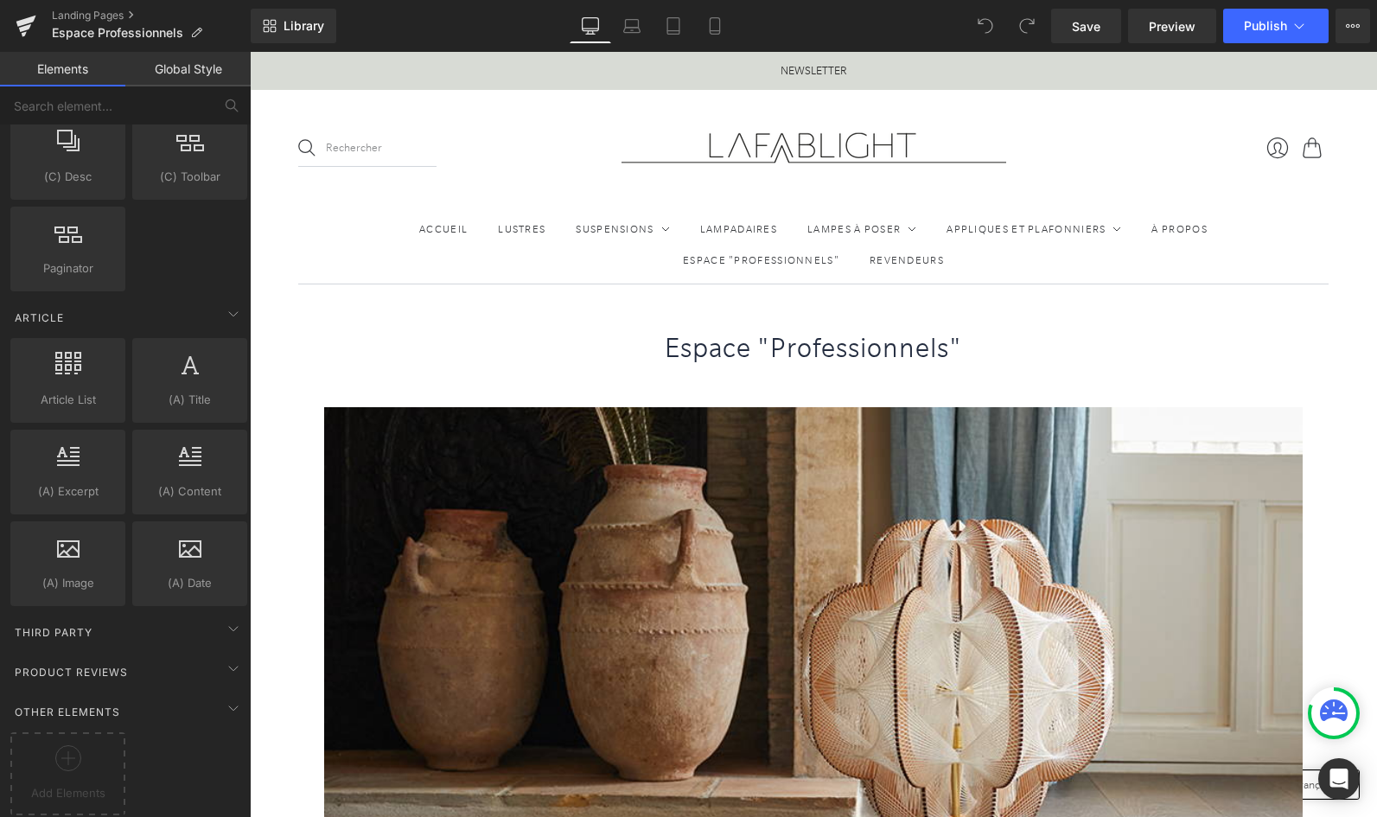
scroll to position [3031, 0]
click at [16, 5] on icon at bounding box center [26, 25] width 21 height 43
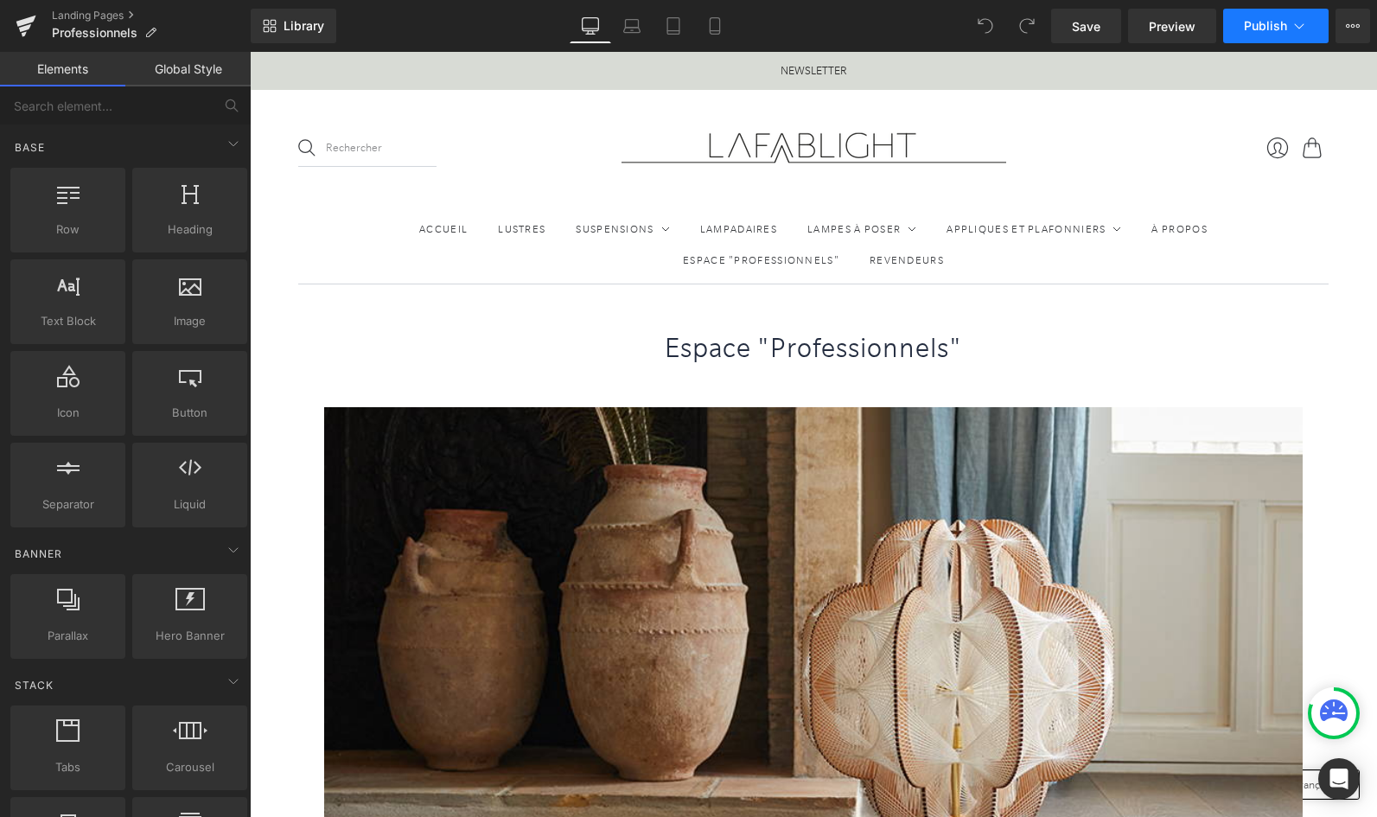
click at [1261, 22] on span "Publish" at bounding box center [1265, 26] width 43 height 14
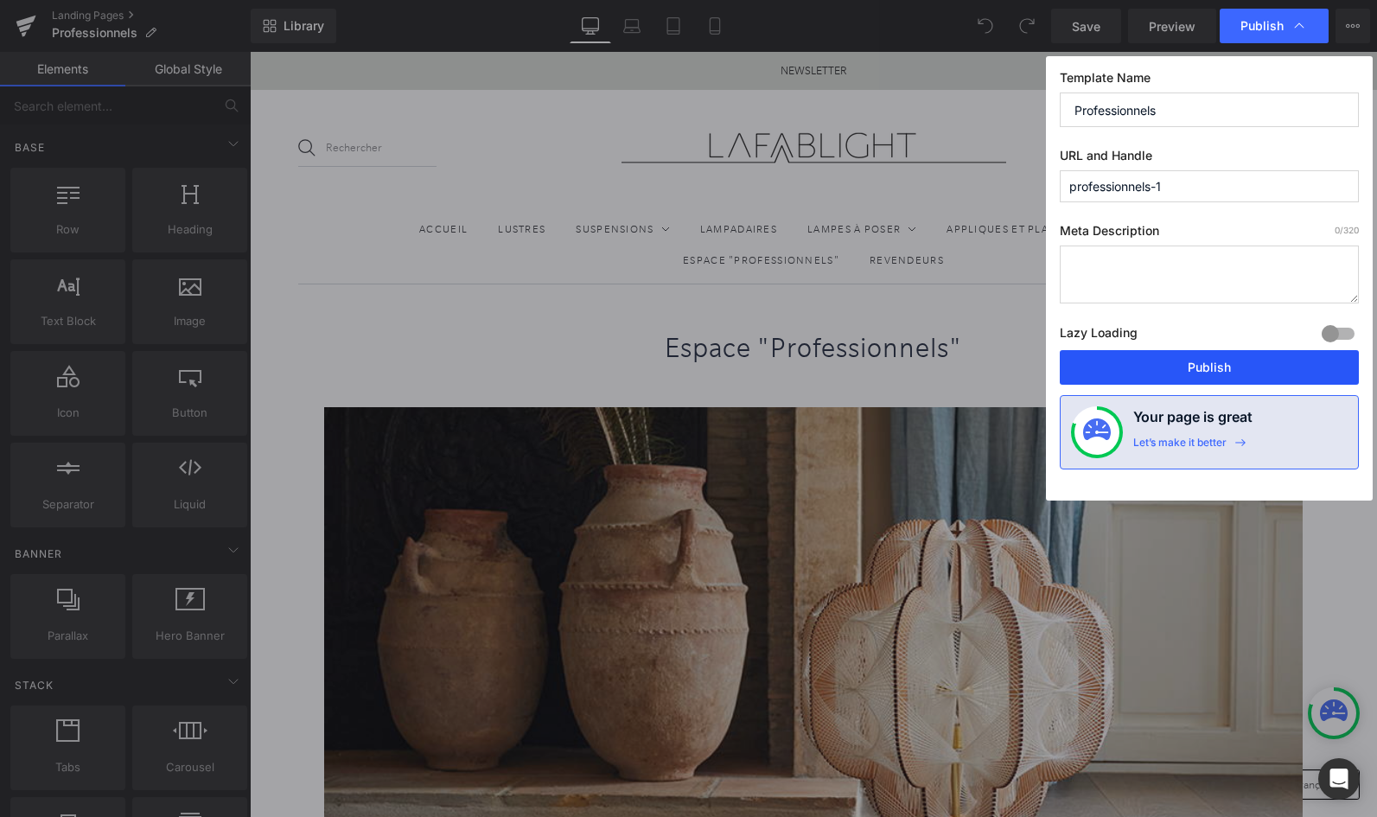
click at [1156, 361] on button "Publish" at bounding box center [1209, 367] width 299 height 35
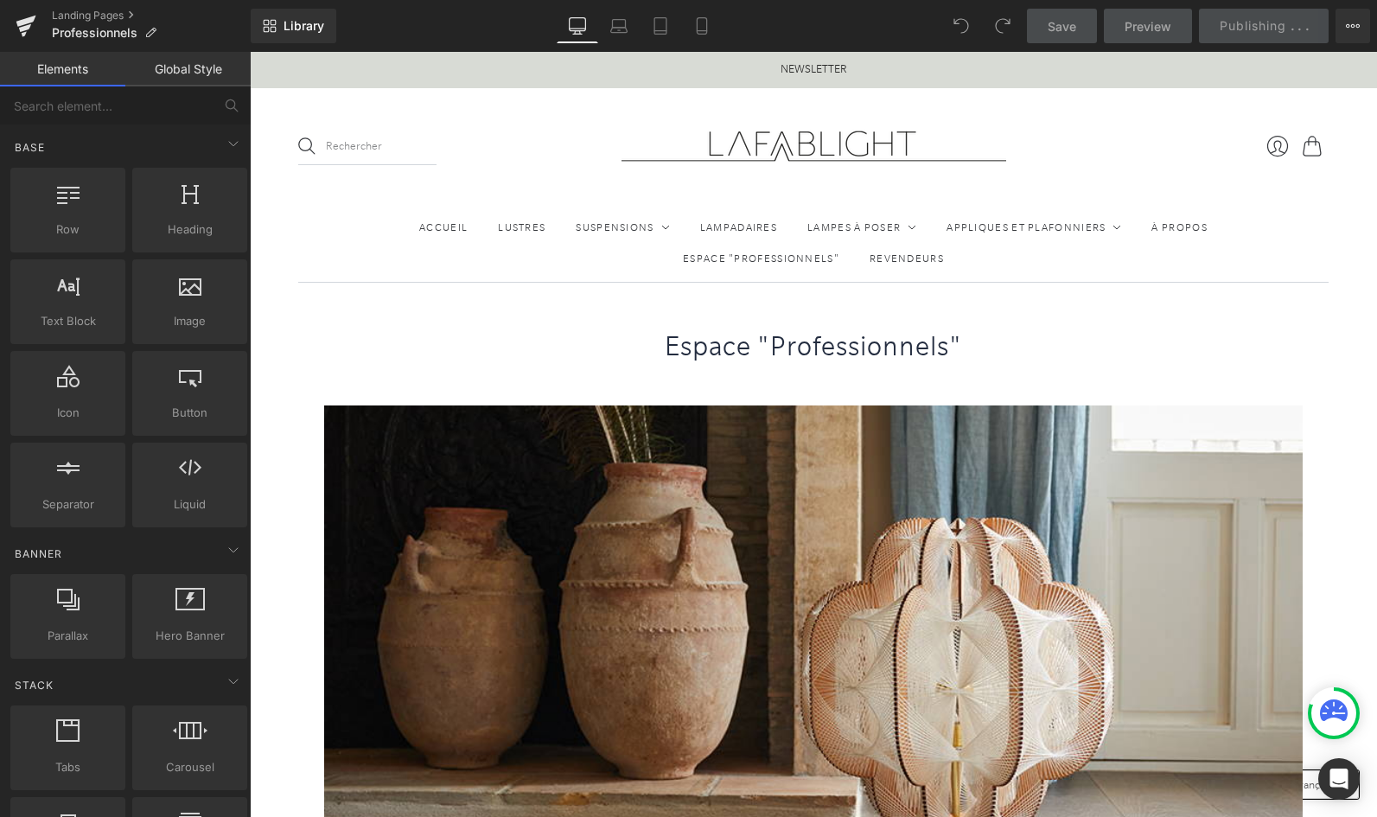
scroll to position [3, 0]
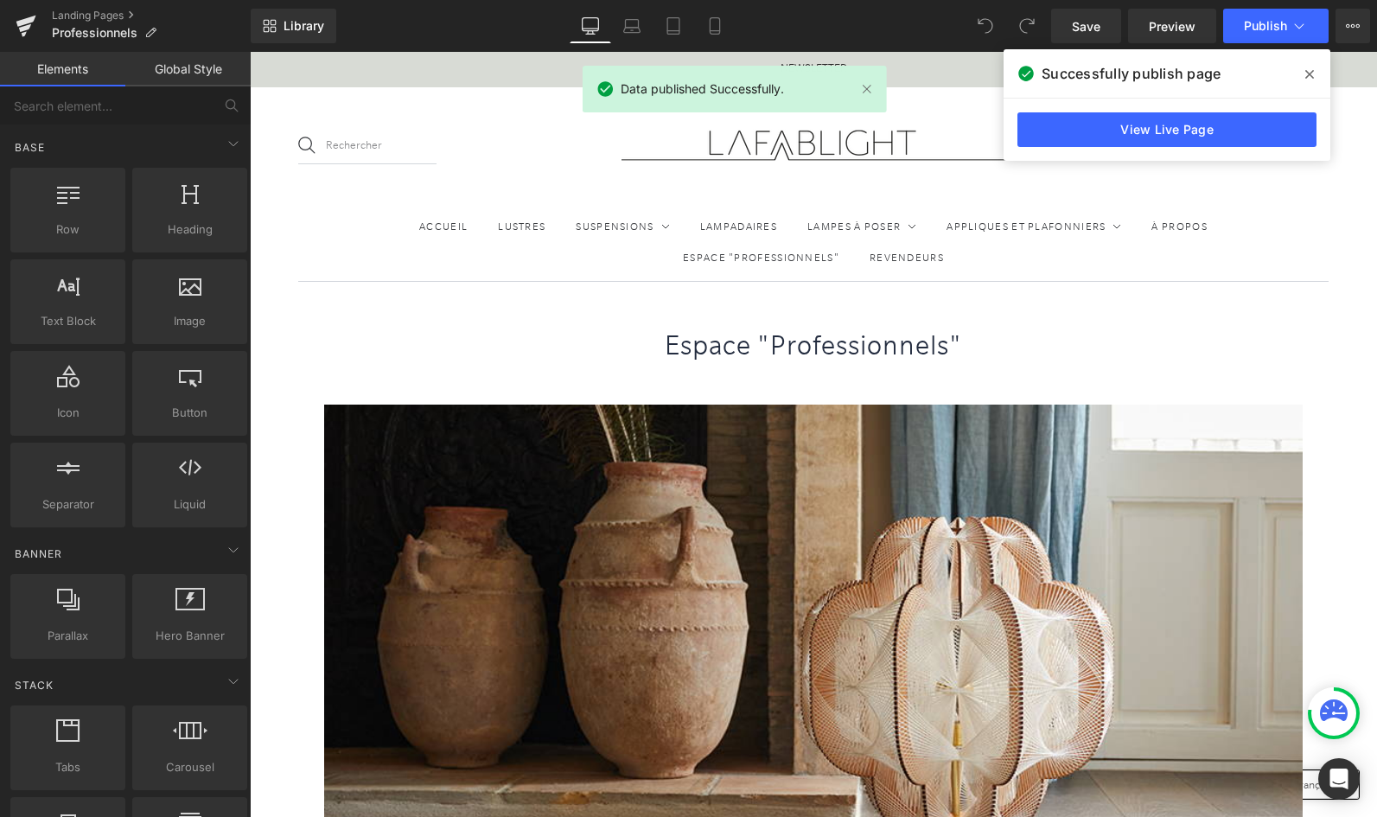
click at [1313, 68] on icon at bounding box center [1310, 74] width 9 height 14
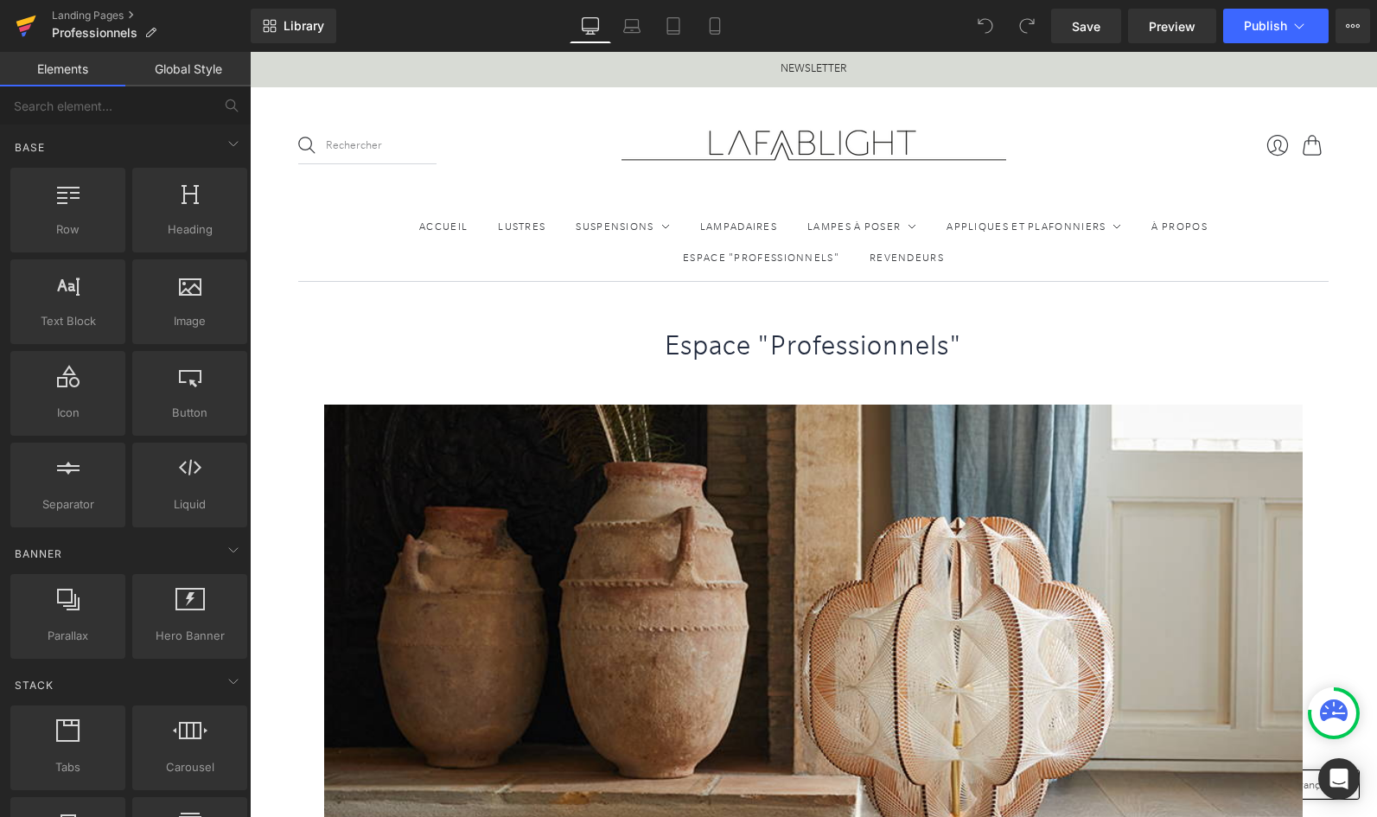
click at [28, 26] on icon at bounding box center [25, 28] width 12 height 8
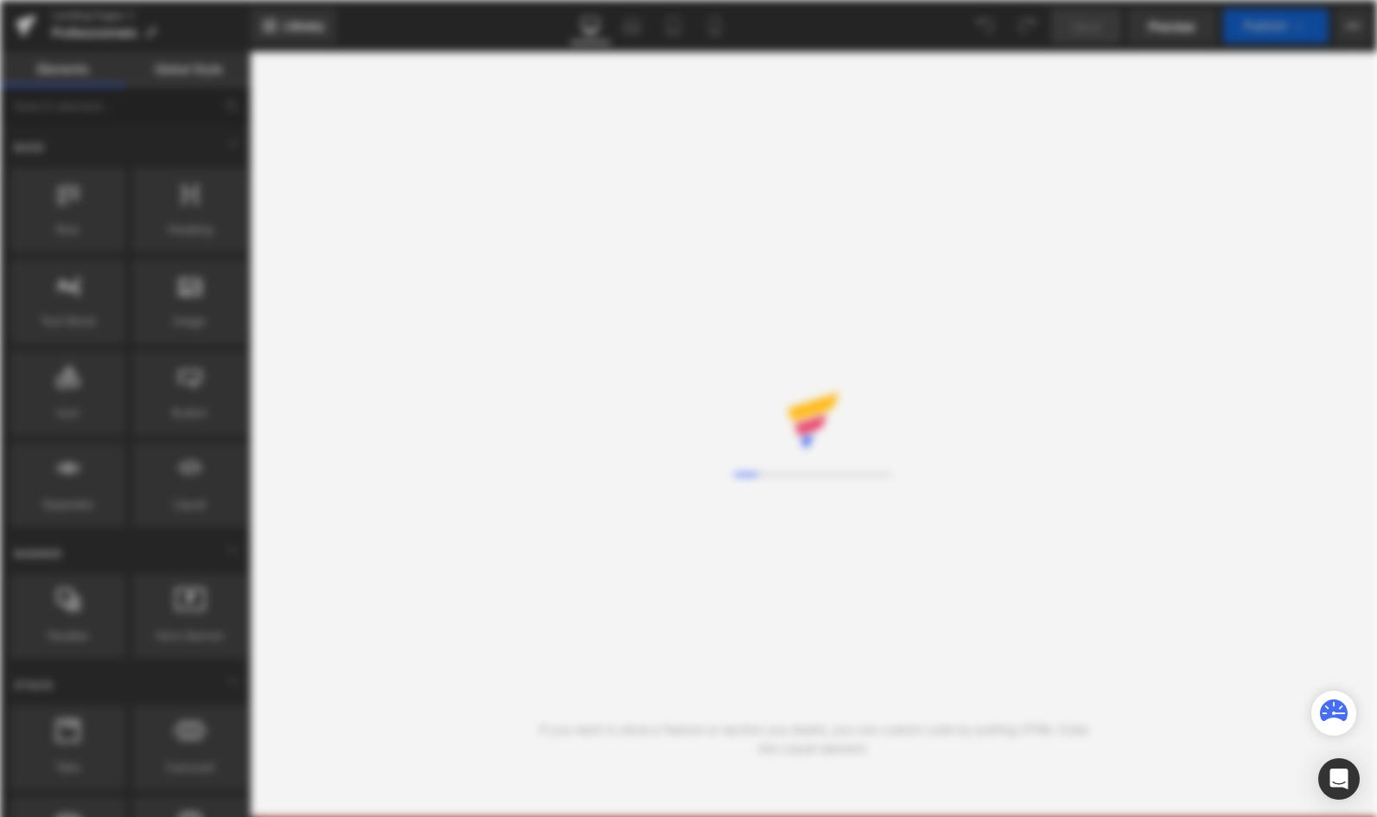
drag, startPoint x: 0, startPoint y: 0, endPoint x: 1104, endPoint y: 506, distance: 1214.6
click at [1104, 0] on div "You are previewing how the will restyle your page. You can not edit Elements in…" at bounding box center [688, 0] width 1377 height 0
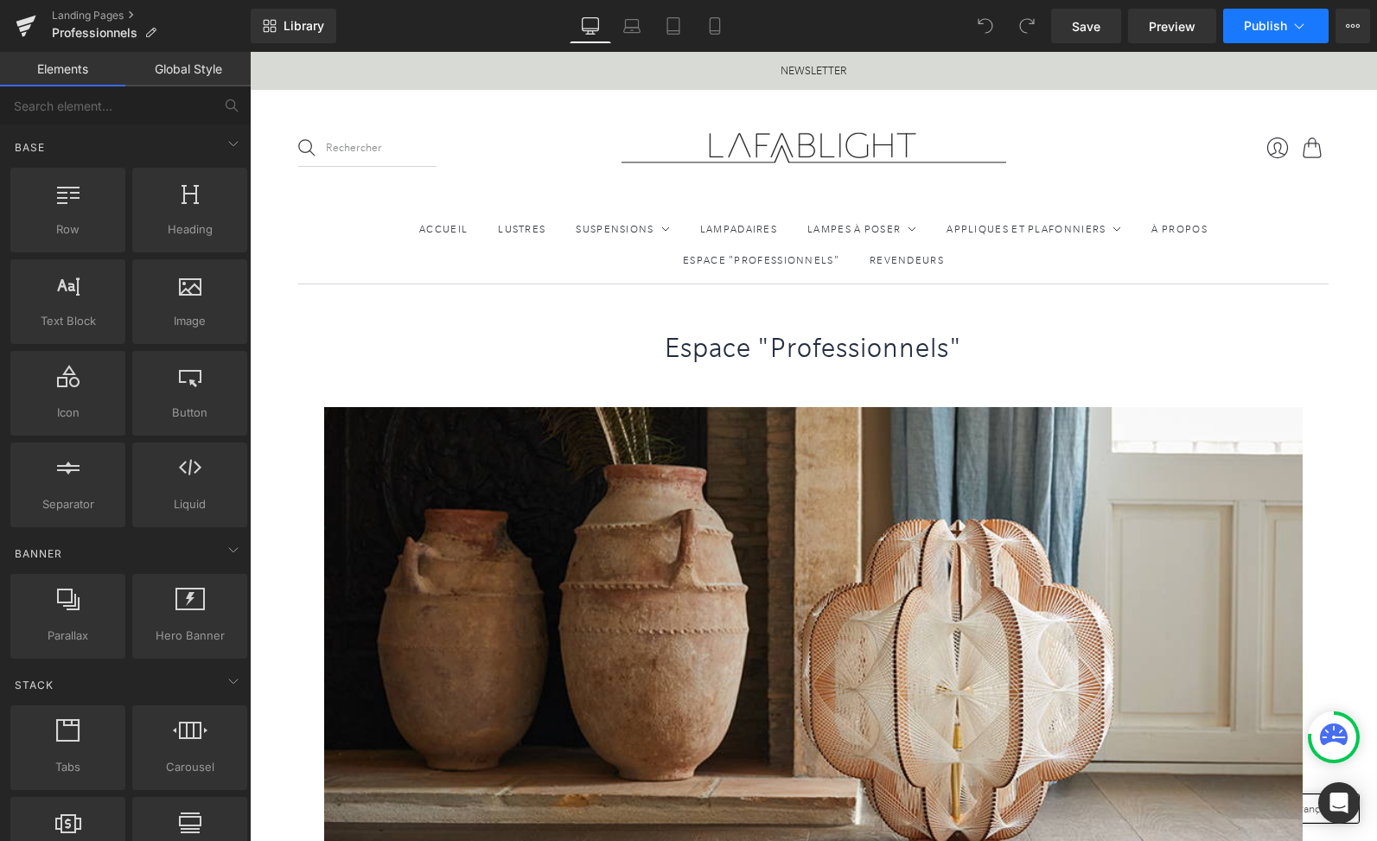
click at [1276, 24] on span "Publish" at bounding box center [1265, 26] width 43 height 14
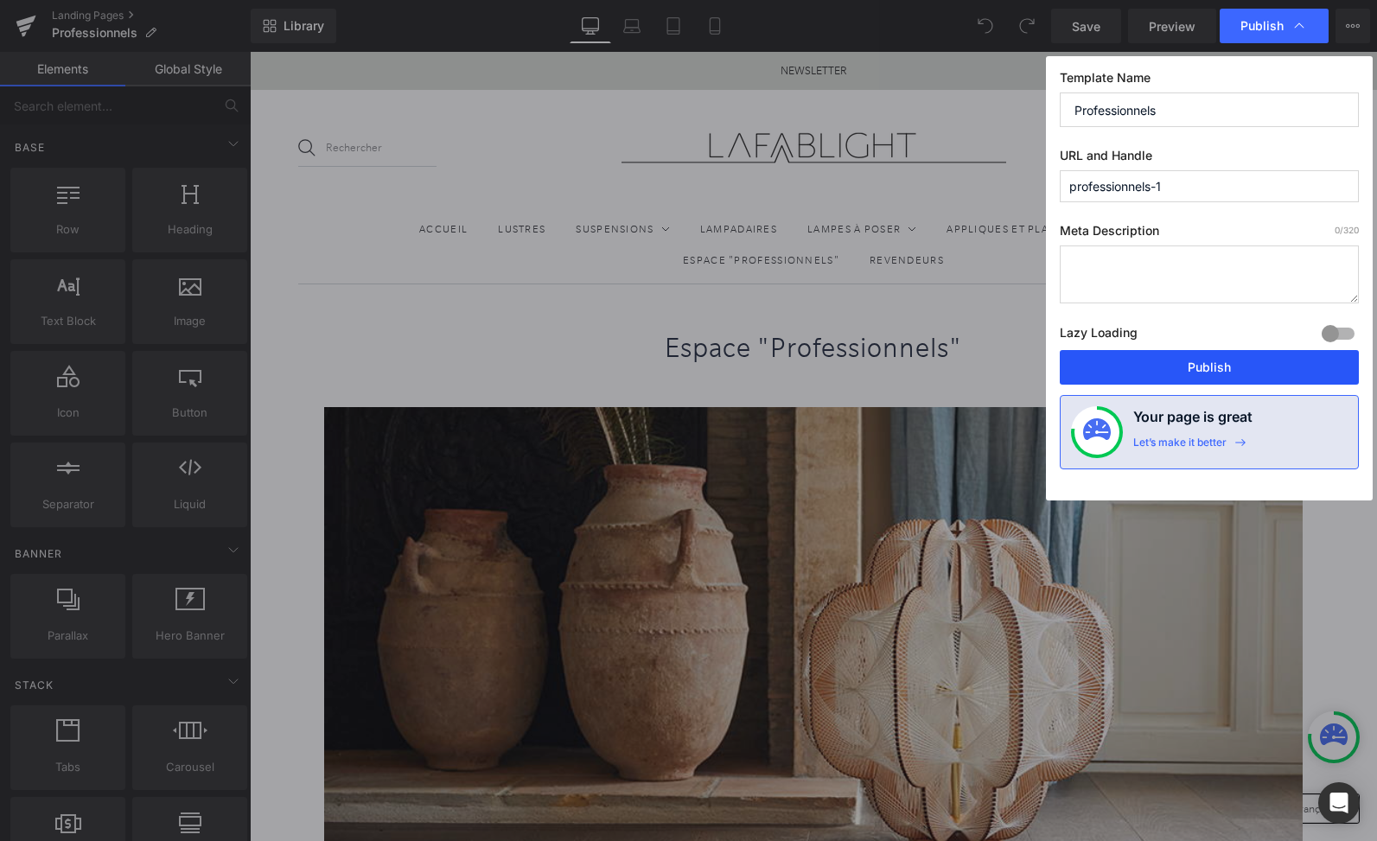
click at [1205, 366] on button "Publish" at bounding box center [1209, 367] width 299 height 35
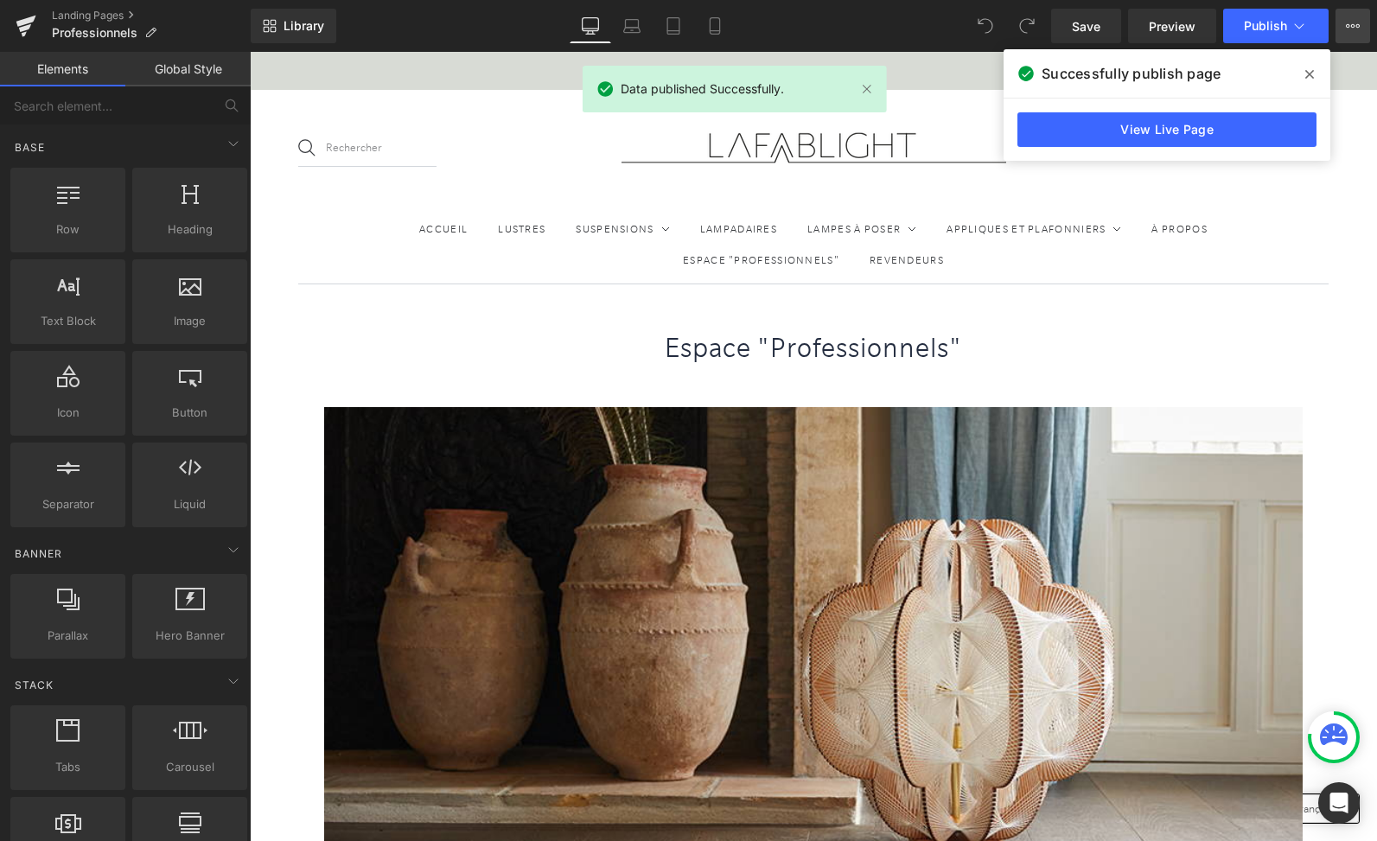
click at [1351, 25] on icon at bounding box center [1353, 26] width 14 height 14
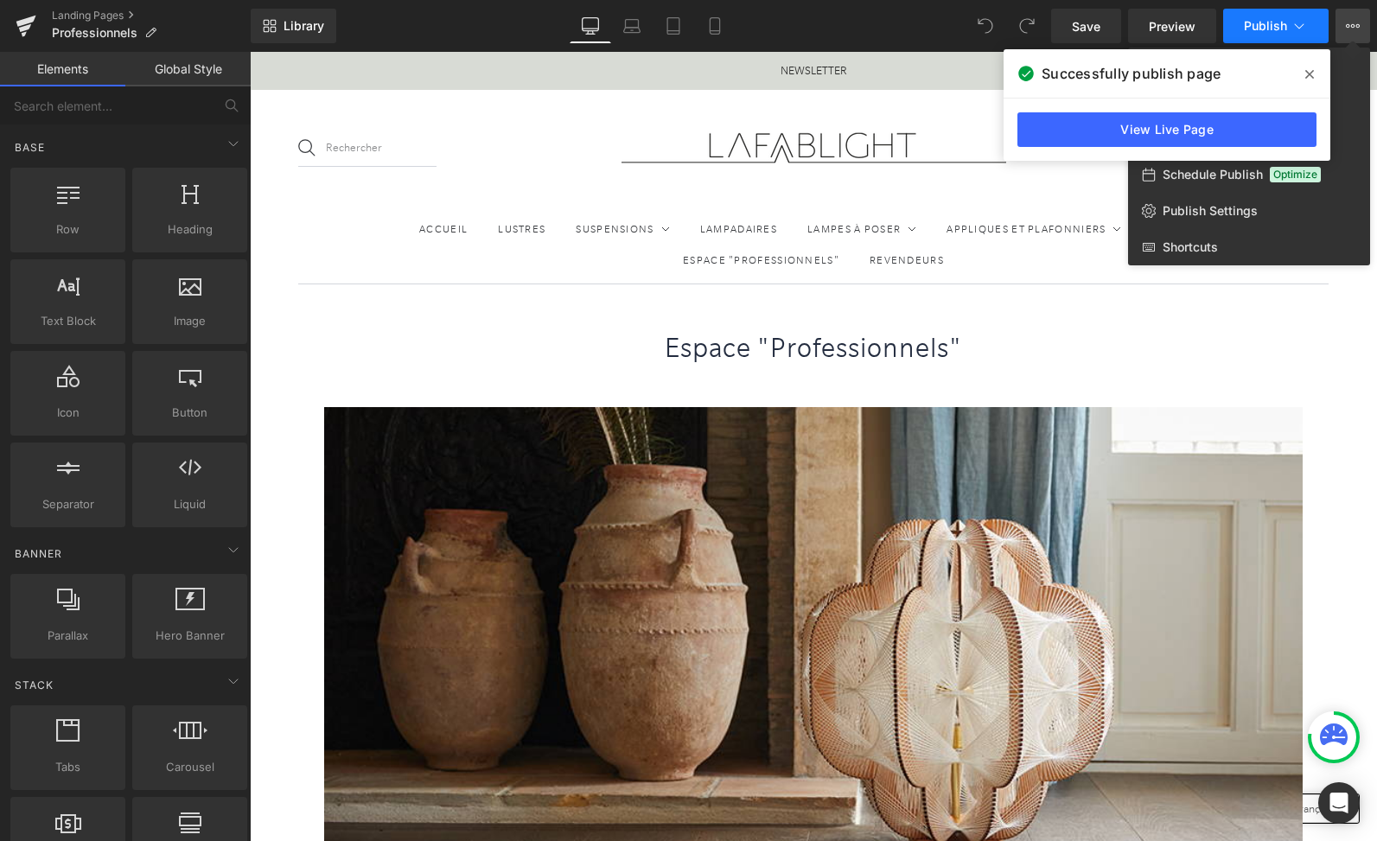
click at [1270, 22] on span "Publish" at bounding box center [1265, 26] width 43 height 14
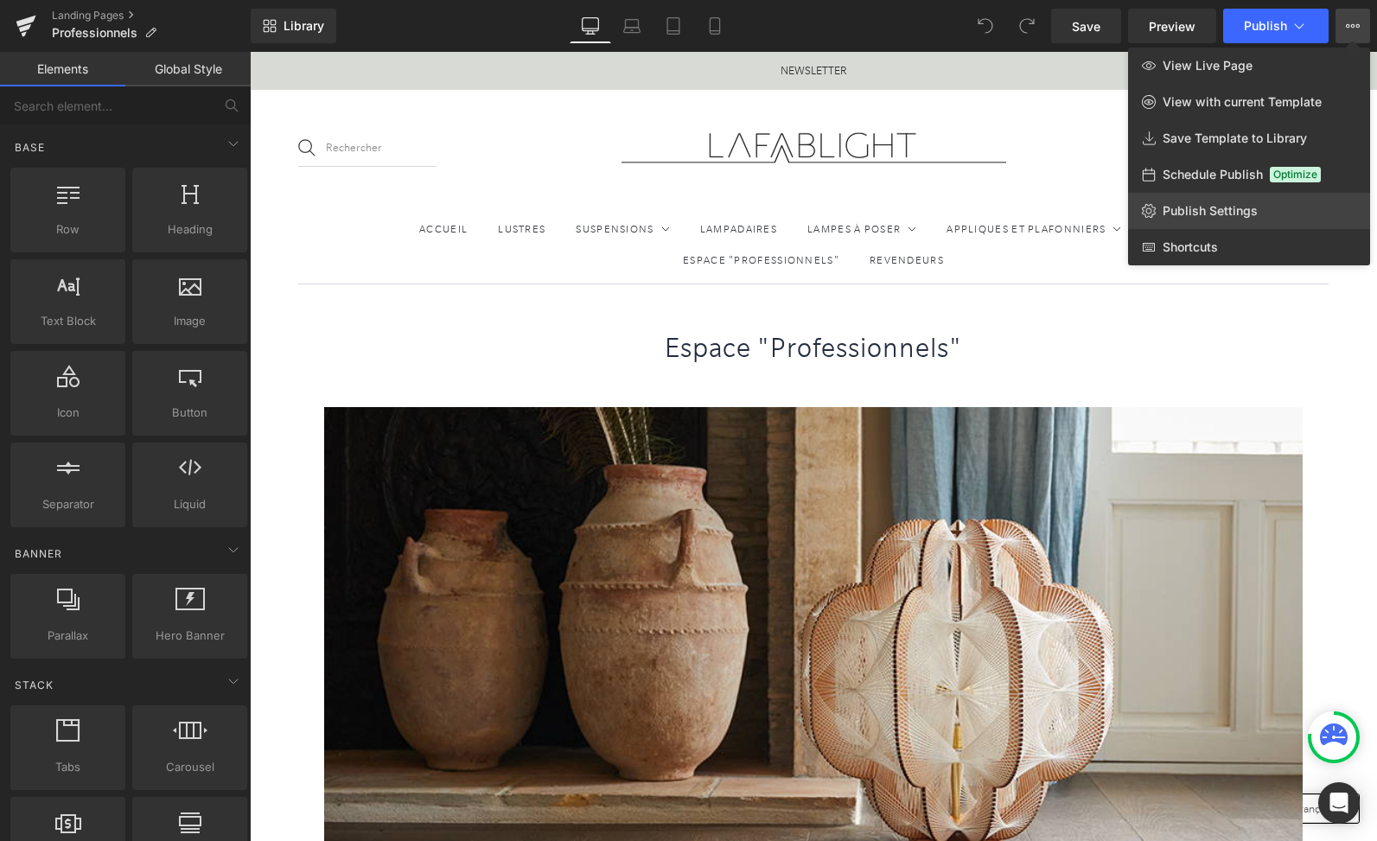
click at [1220, 214] on span "Publish Settings" at bounding box center [1210, 211] width 95 height 16
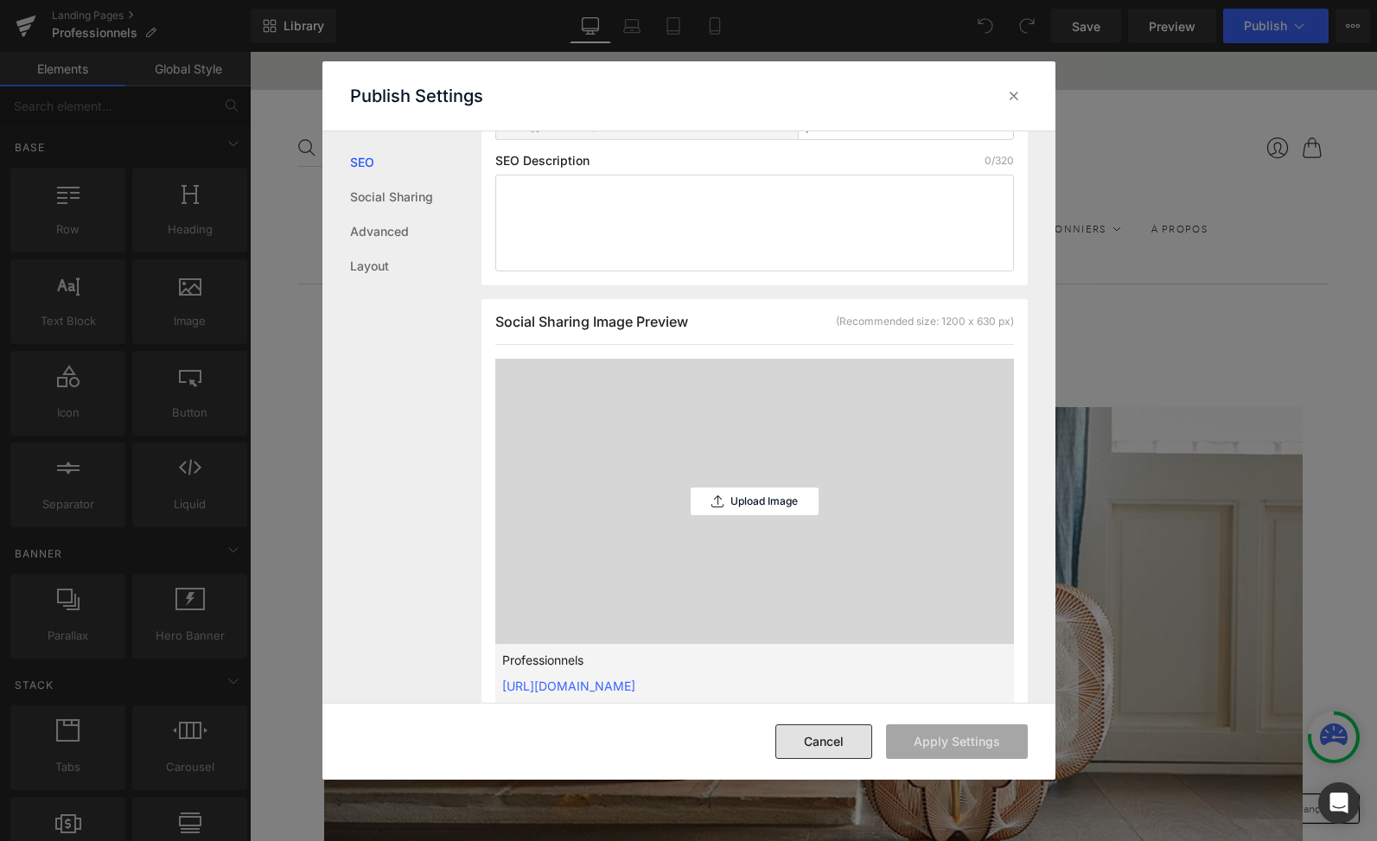
scroll to position [384, 0]
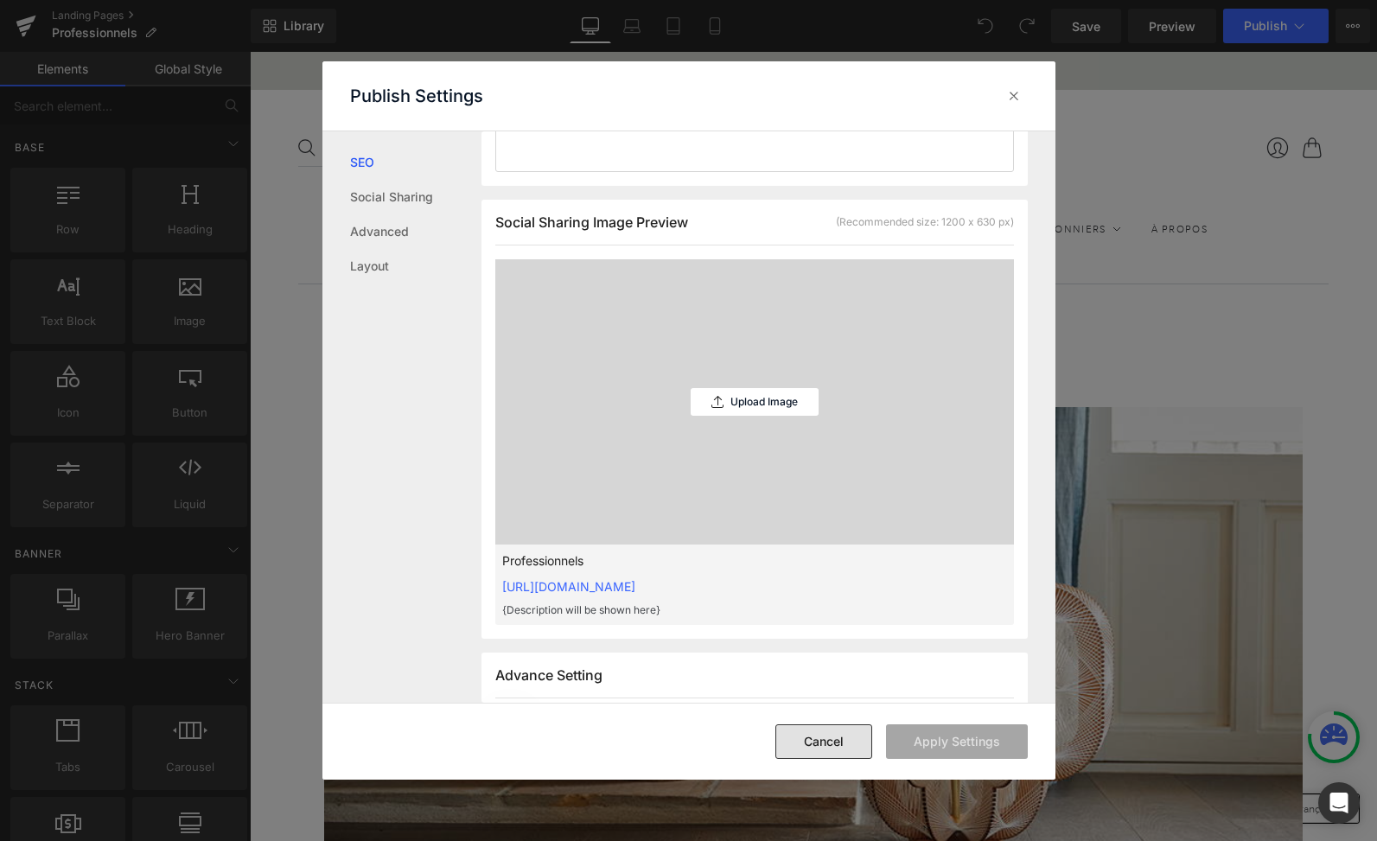
click at [848, 744] on button "Cancel" at bounding box center [824, 742] width 97 height 35
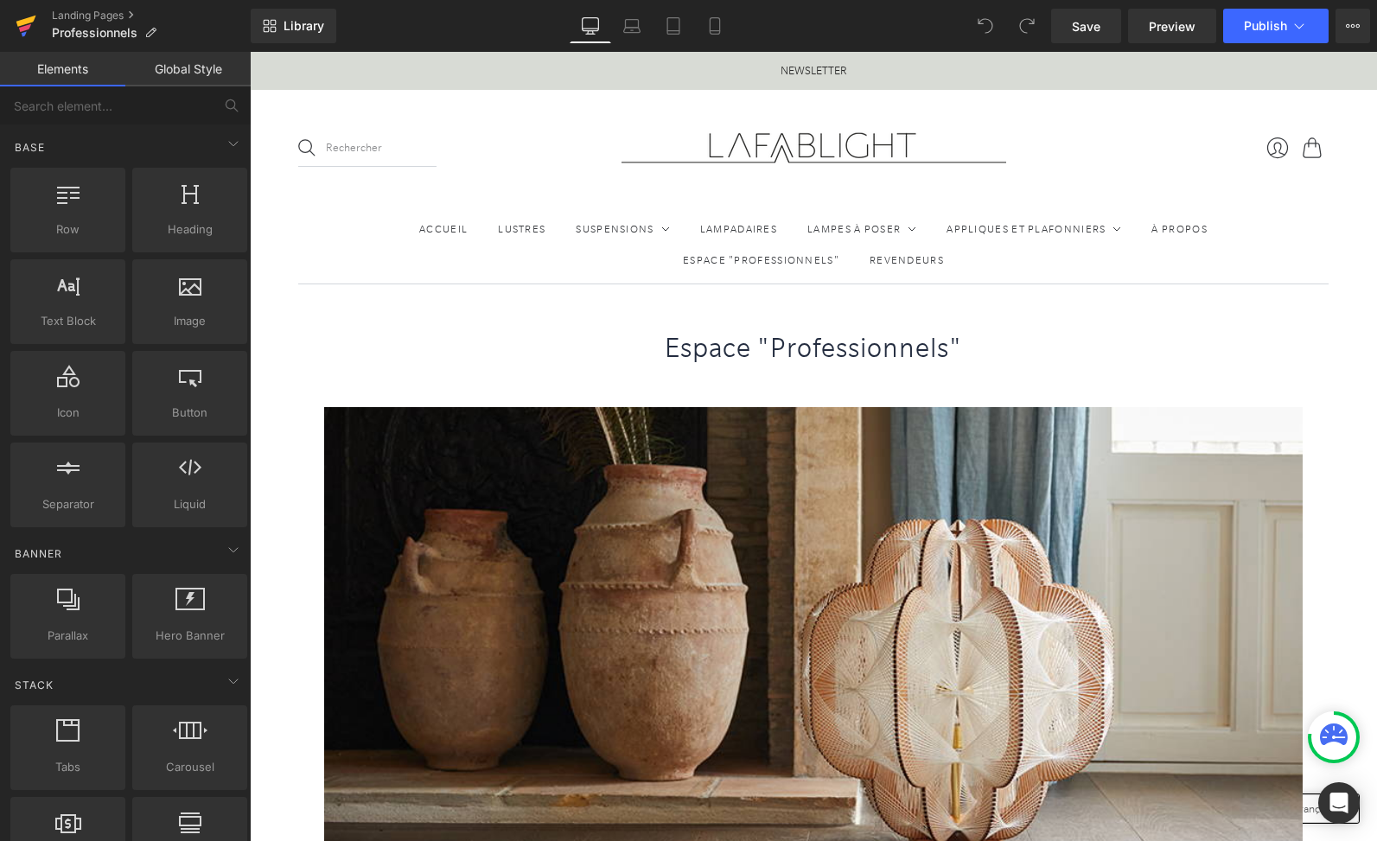
click at [35, 37] on icon at bounding box center [26, 25] width 21 height 43
